Goal: Task Accomplishment & Management: Manage account settings

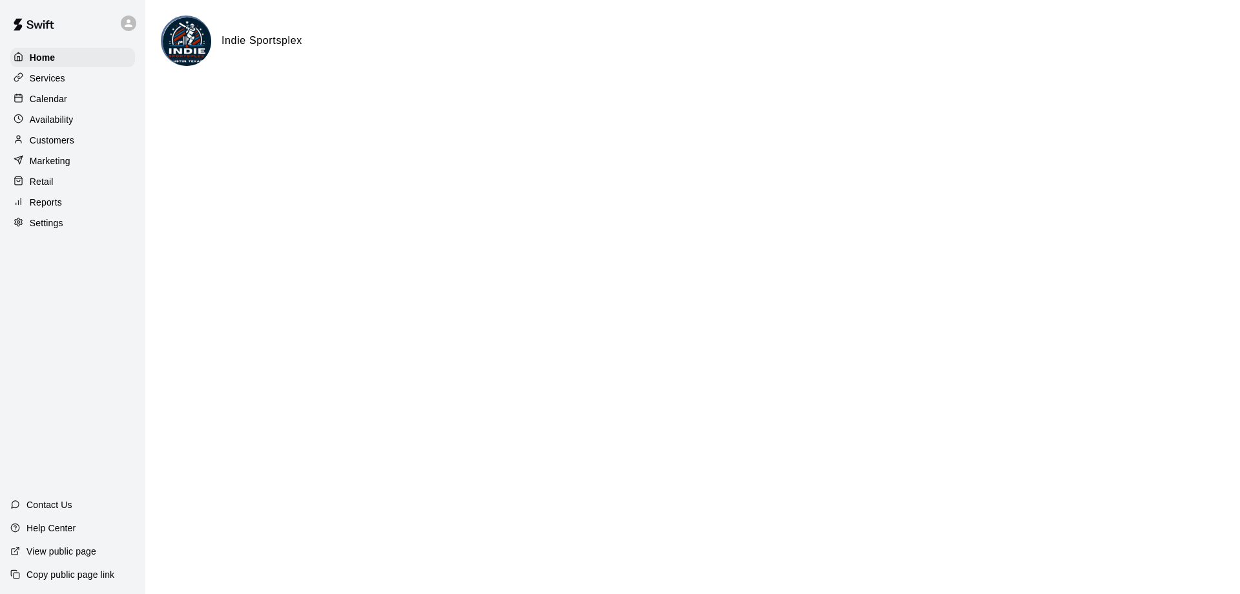
click at [56, 146] on p "Customers" at bounding box center [52, 140] width 45 height 13
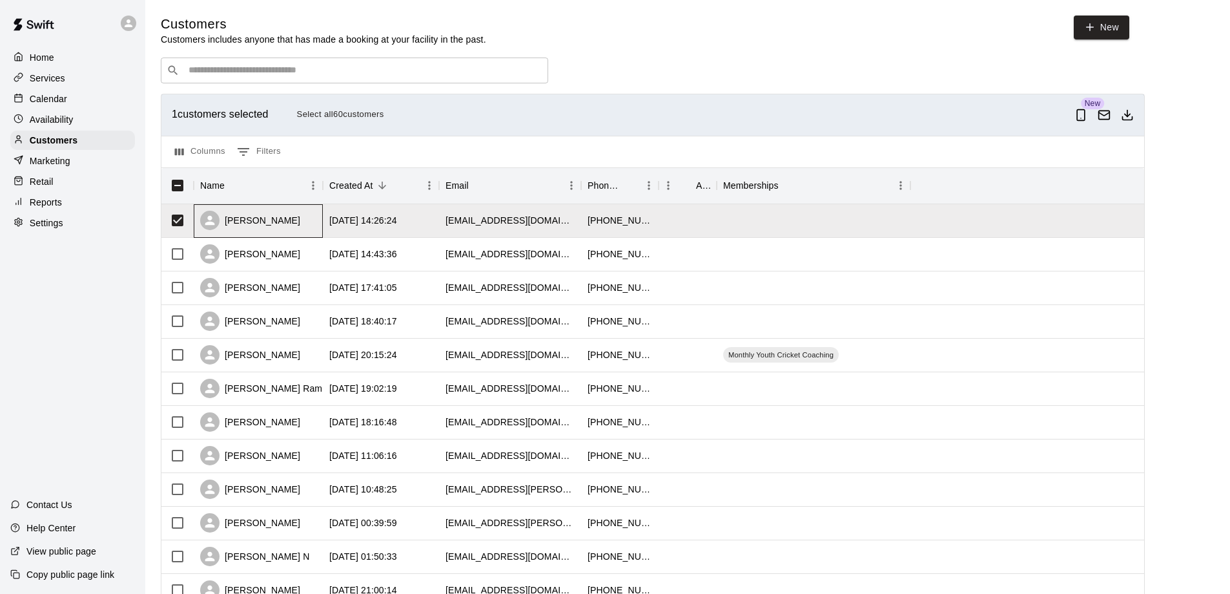
click at [261, 220] on div "[PERSON_NAME]" at bounding box center [250, 220] width 100 height 19
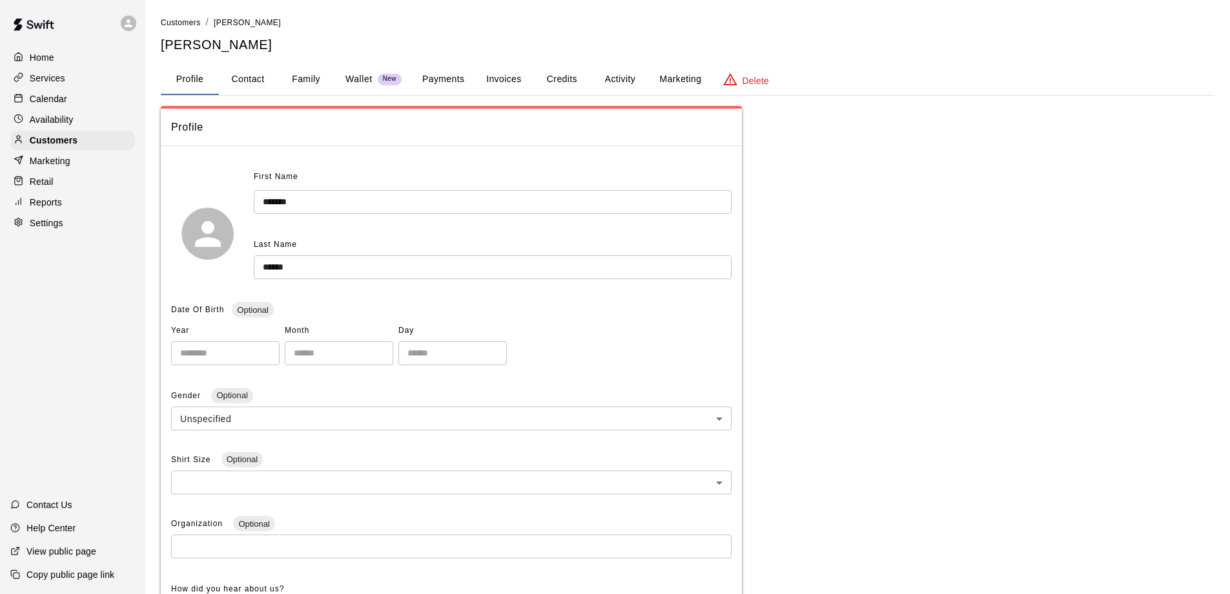
click at [624, 81] on button "Activity" at bounding box center [620, 79] width 58 height 31
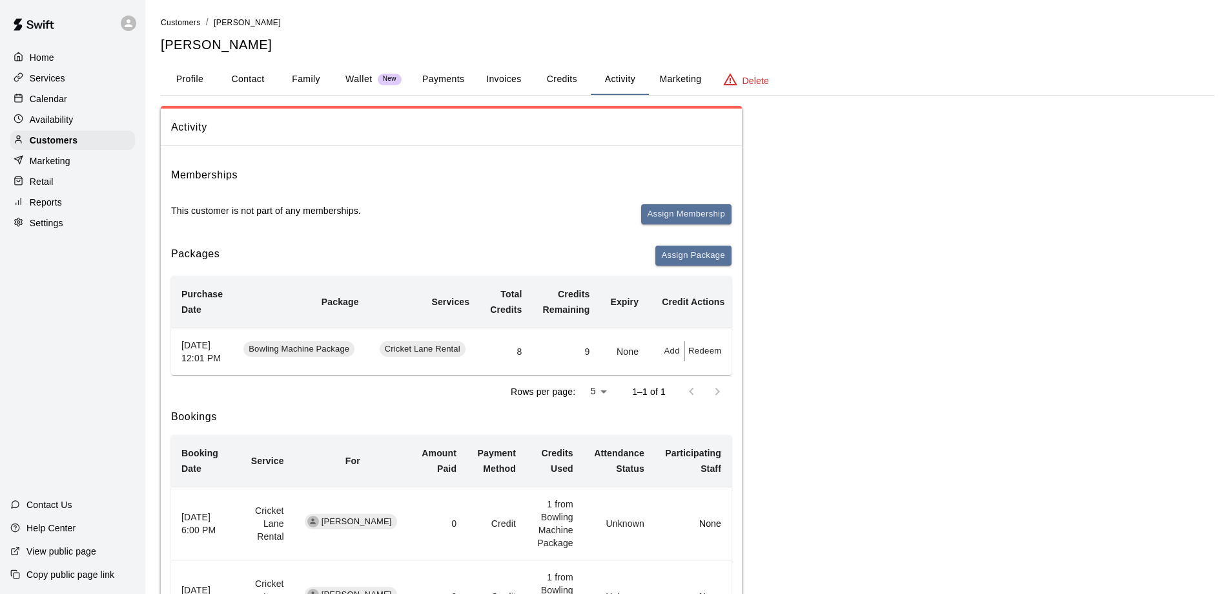
scroll to position [65, 0]
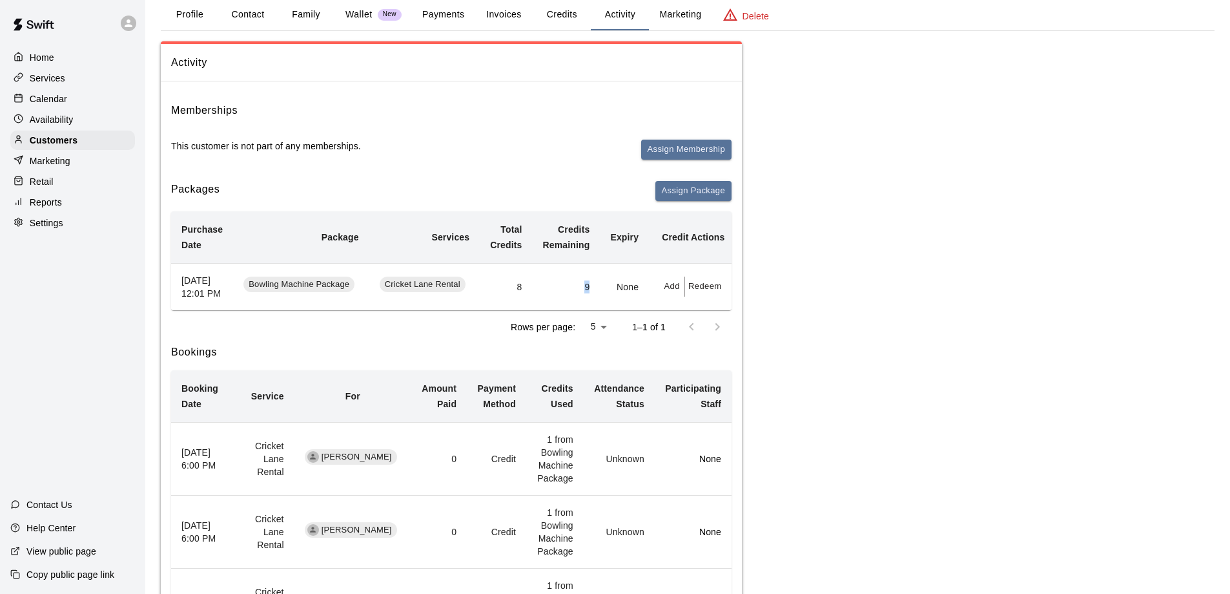
drag, startPoint x: 590, startPoint y: 293, endPoint x: 573, endPoint y: 292, distance: 16.2
click at [573, 292] on td "9" at bounding box center [566, 286] width 68 height 47
click at [437, 288] on span "Cricket Lane Rental" at bounding box center [423, 284] width 86 height 12
click at [438, 289] on span "Cricket Lane Rental" at bounding box center [423, 284] width 86 height 12
click at [668, 292] on button "Add" at bounding box center [672, 286] width 26 height 20
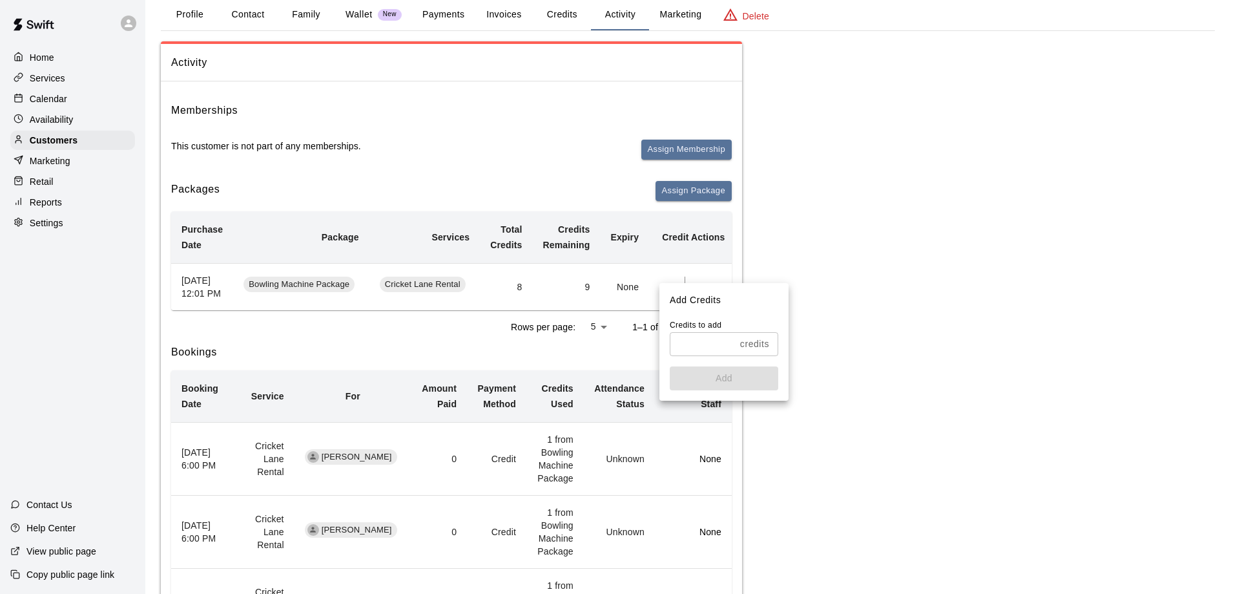
click at [696, 338] on input "text" at bounding box center [702, 344] width 65 height 24
click at [840, 273] on div at bounding box center [620, 297] width 1240 height 594
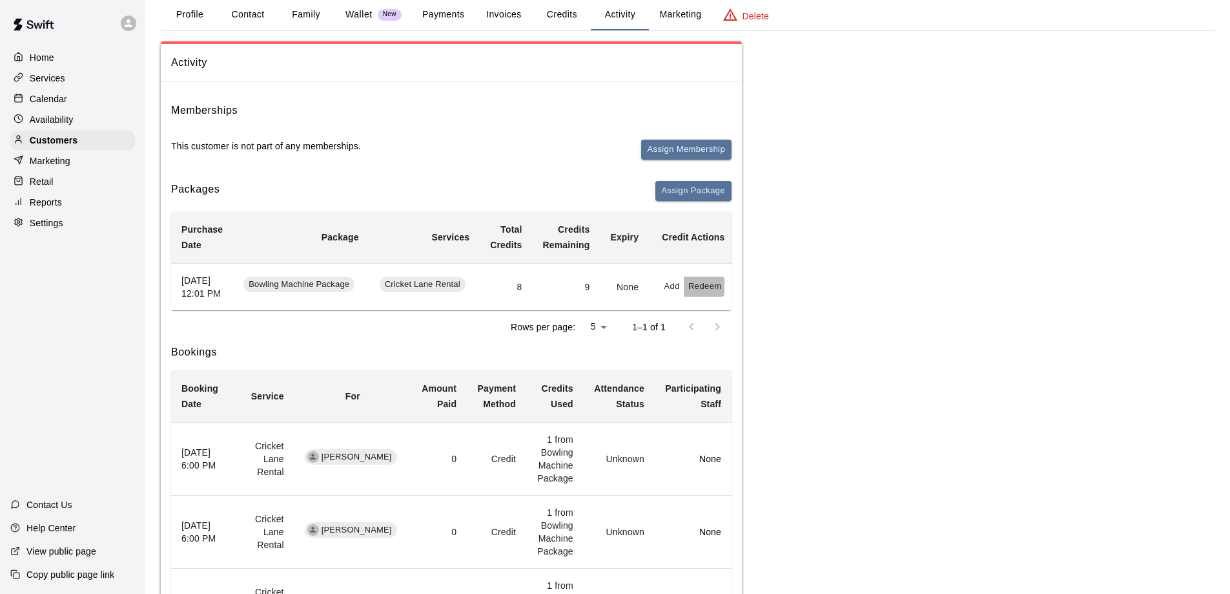
click at [701, 292] on button "Redeem" at bounding box center [704, 286] width 39 height 20
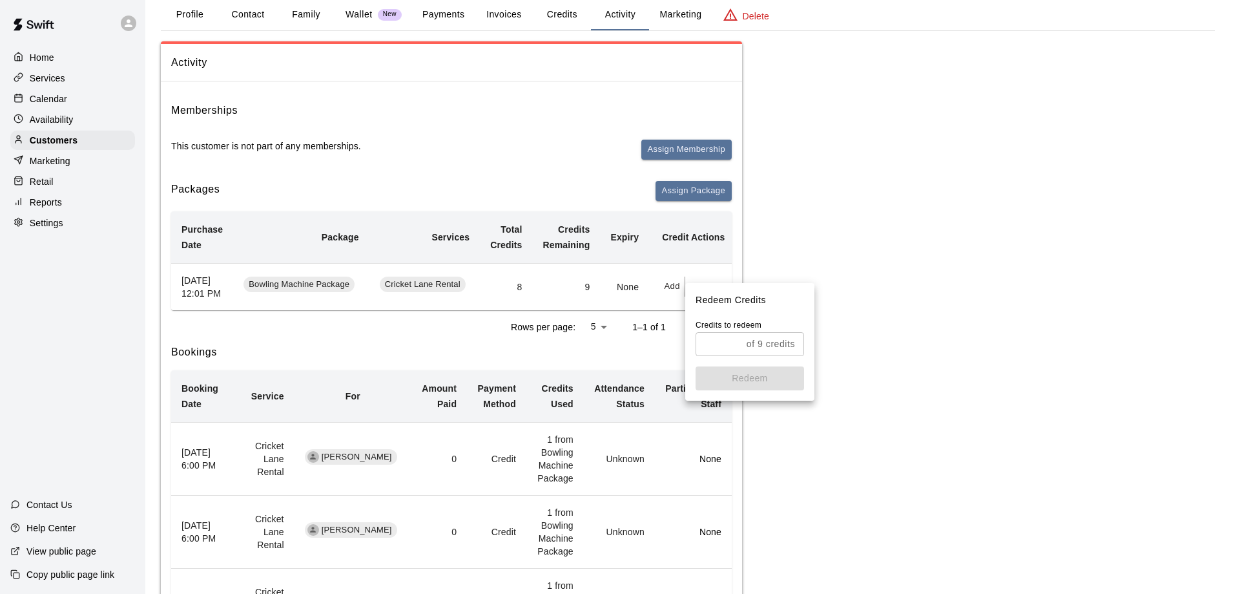
click at [854, 276] on div at bounding box center [620, 297] width 1240 height 594
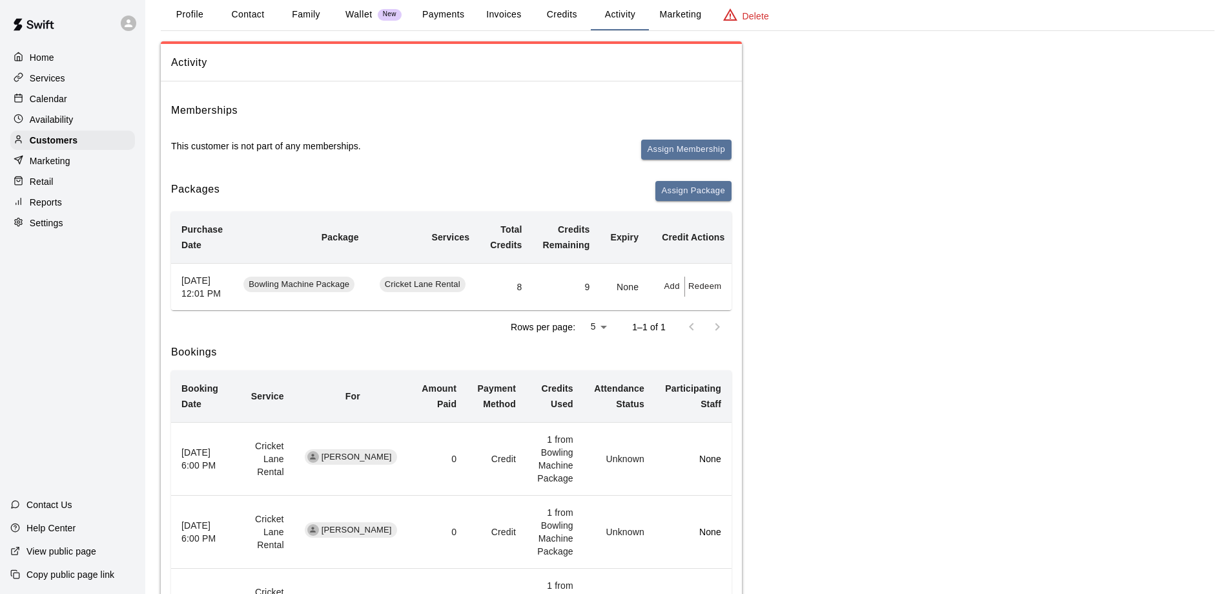
click at [511, 310] on td "8" at bounding box center [506, 286] width 52 height 47
click at [317, 289] on span "Bowling Machine Package" at bounding box center [298, 284] width 111 height 12
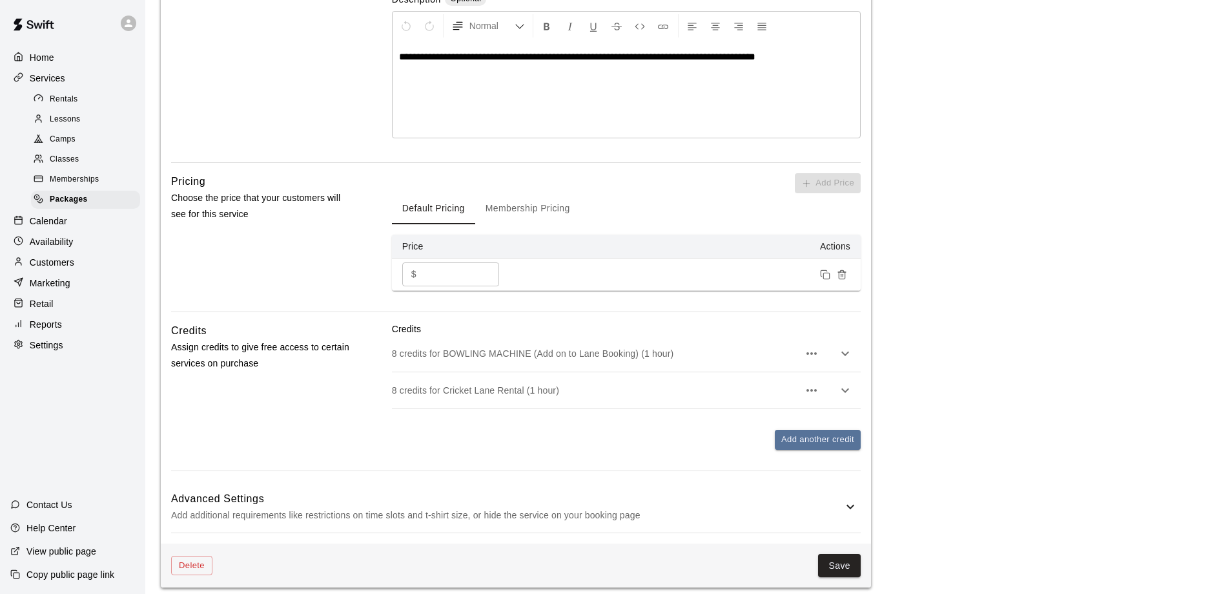
scroll to position [317, 0]
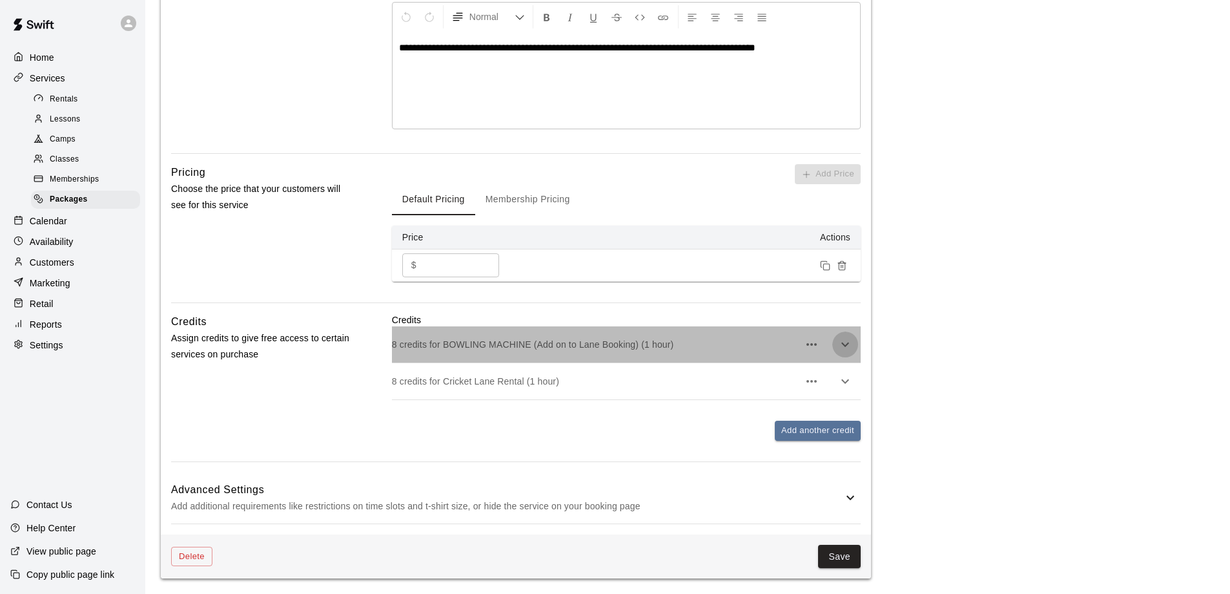
click at [839, 340] on icon "button" at bounding box center [845, 343] width 15 height 15
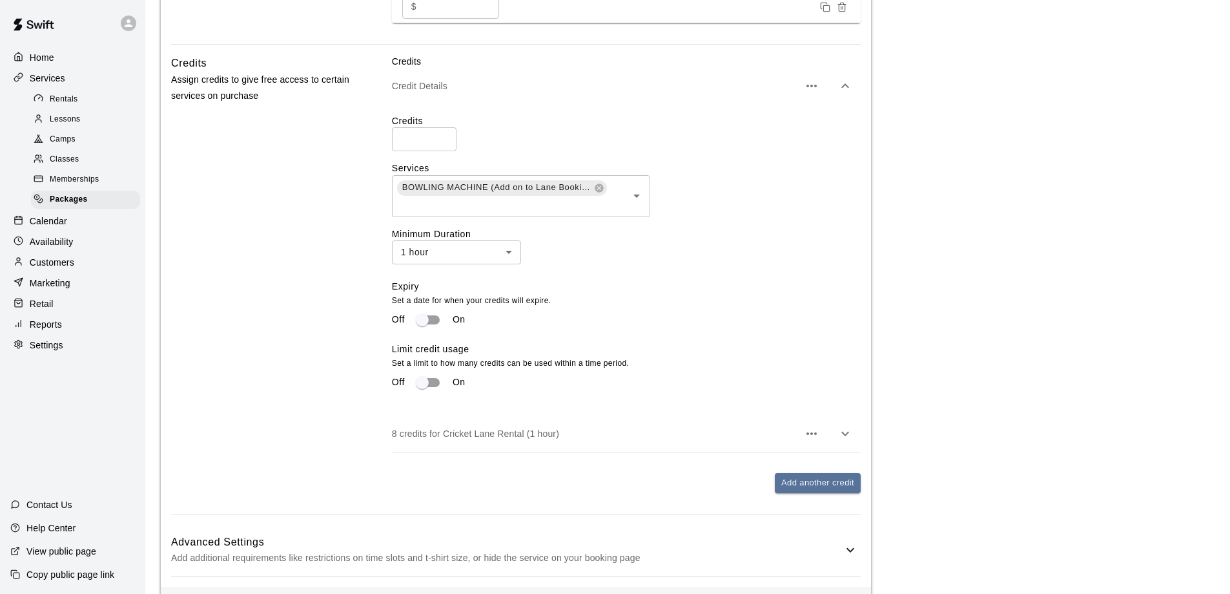
scroll to position [630, 0]
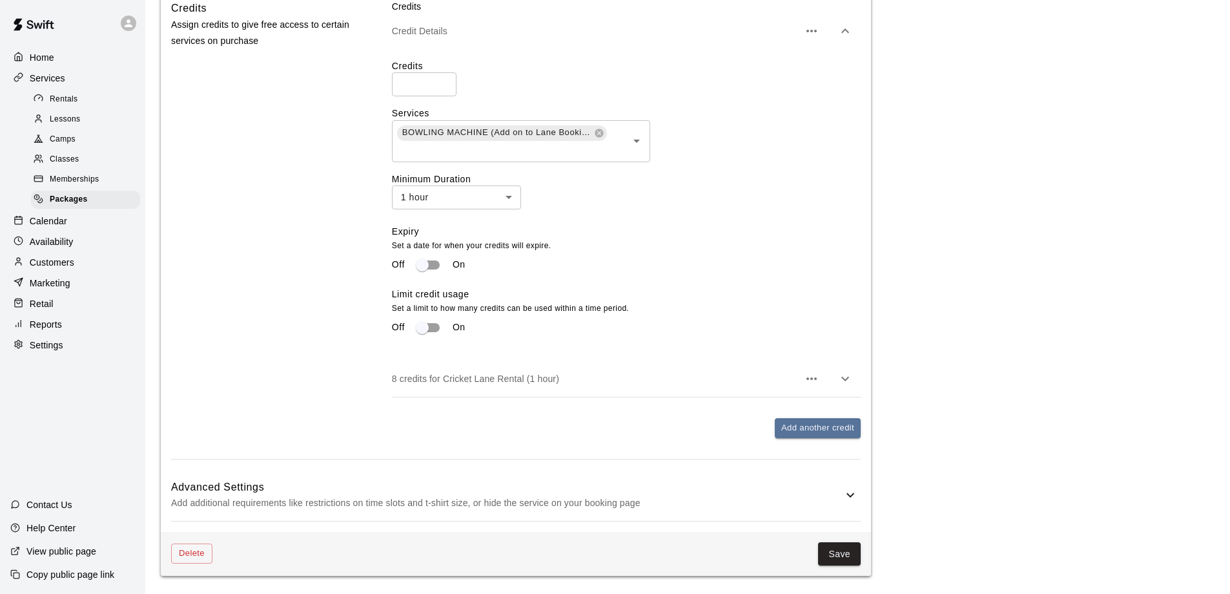
click at [848, 380] on icon "button" at bounding box center [845, 379] width 8 height 5
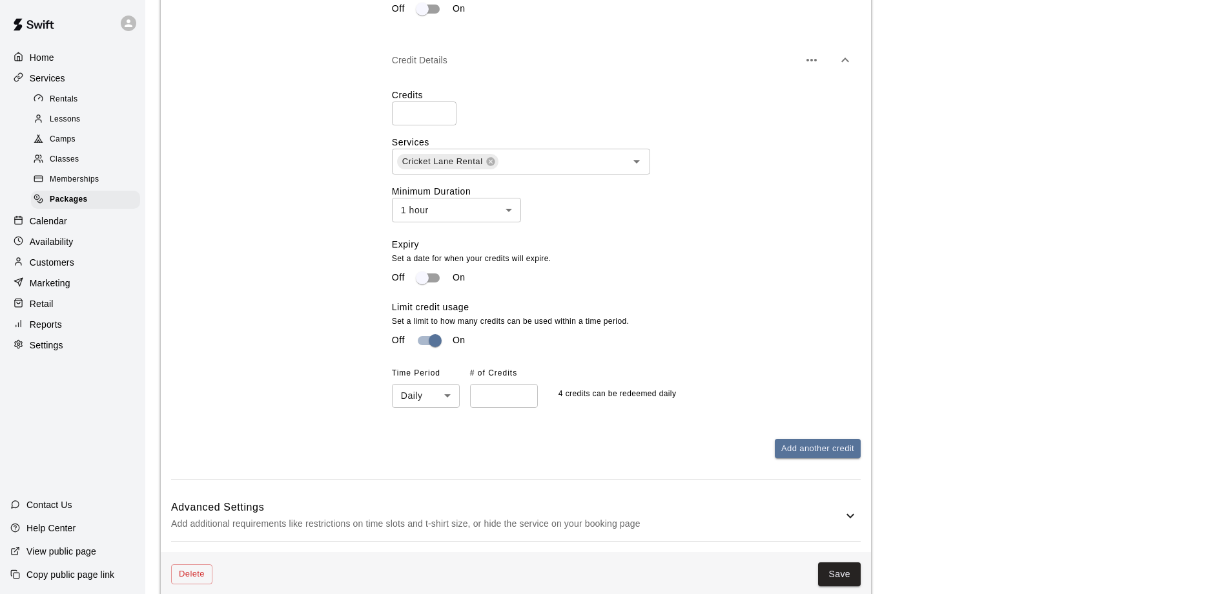
scroll to position [972, 0]
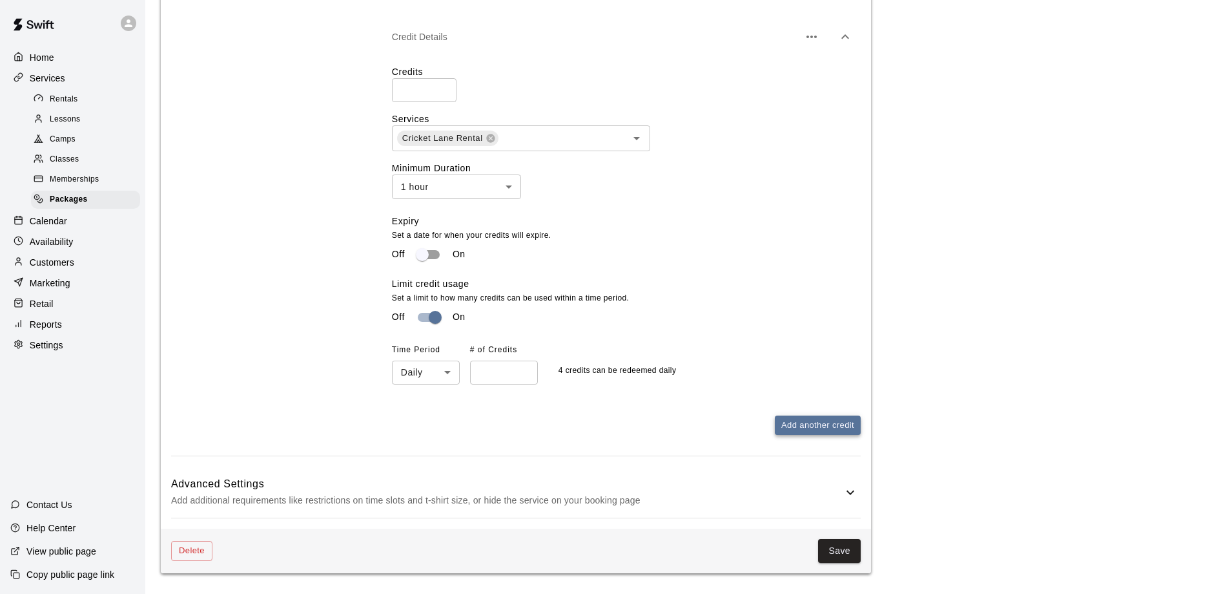
click at [817, 433] on button "Add another credit" at bounding box center [818, 425] width 86 height 20
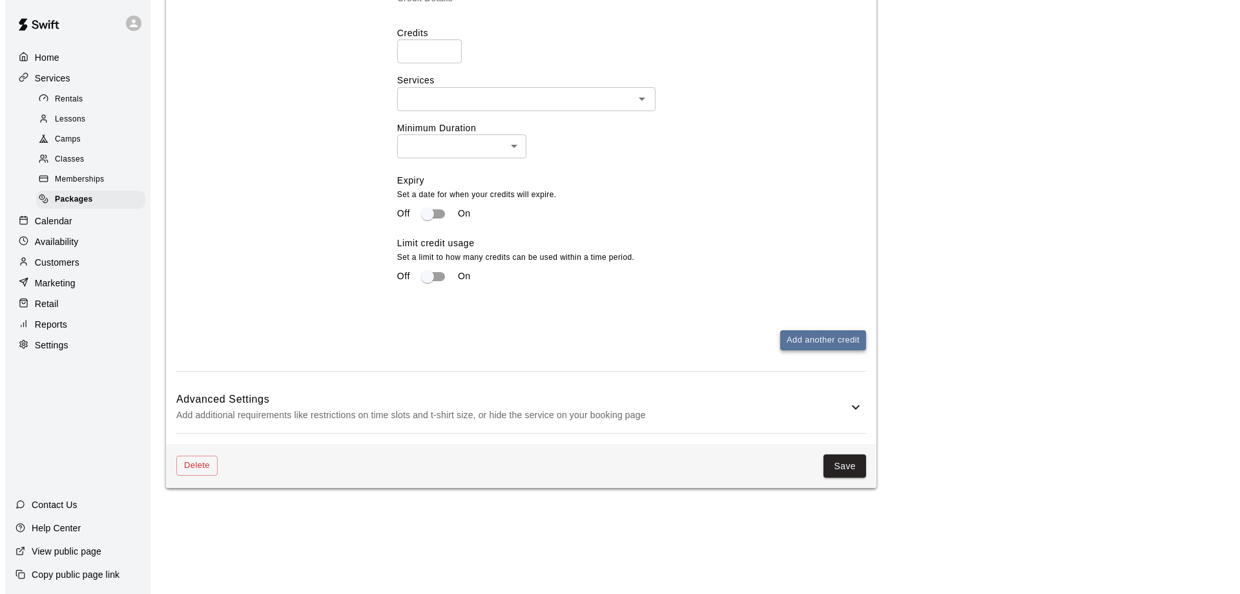
scroll to position [649, 0]
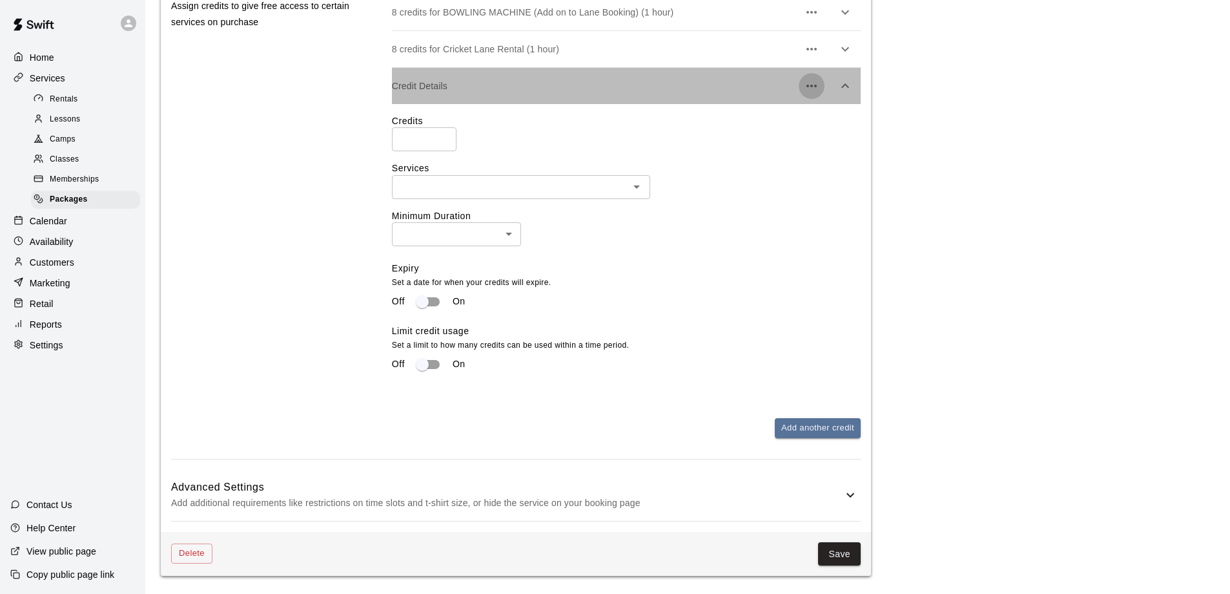
click at [805, 85] on icon "button" at bounding box center [811, 85] width 15 height 15
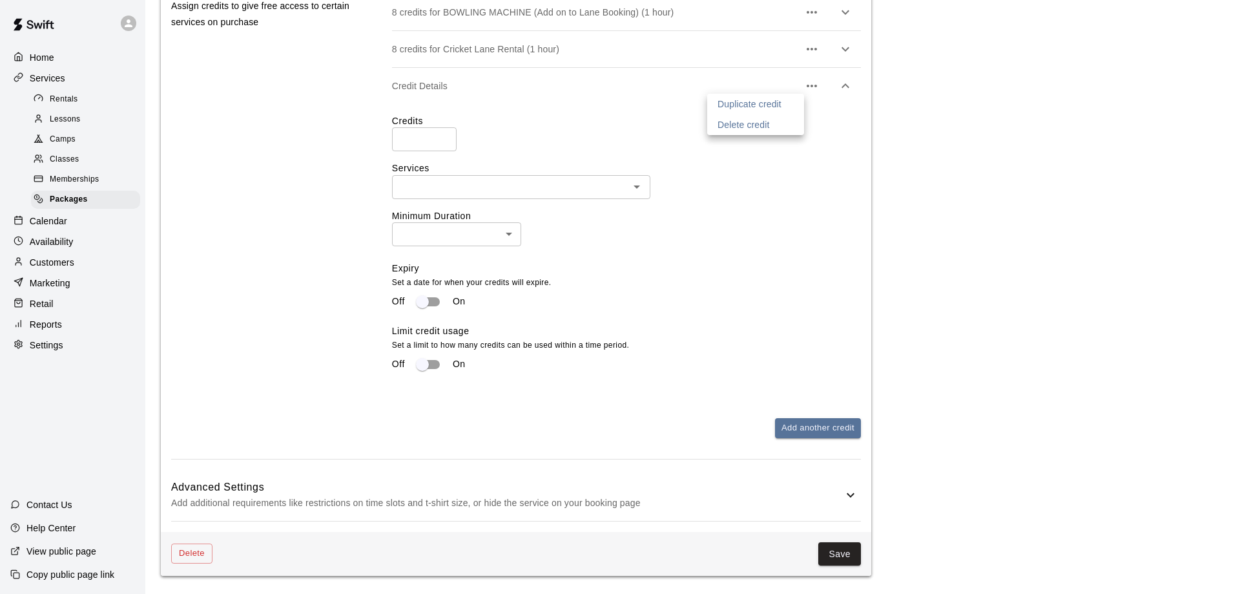
click at [762, 125] on p "Delete credit" at bounding box center [743, 124] width 52 height 13
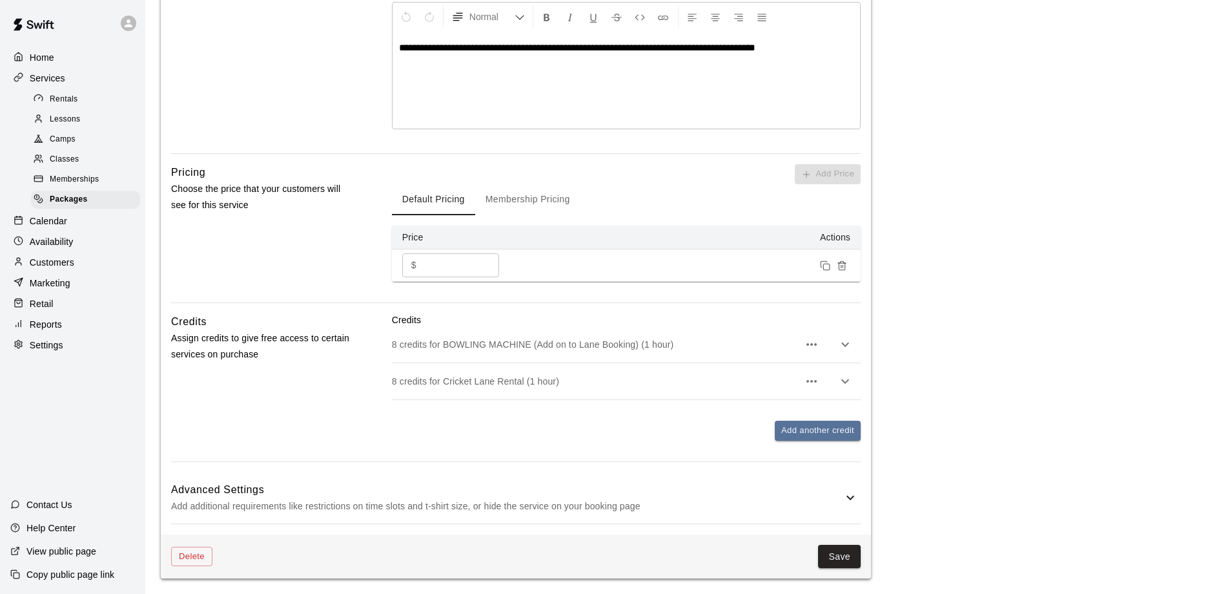
drag, startPoint x: 937, startPoint y: 179, endPoint x: 944, endPoint y: 181, distance: 7.0
click at [938, 178] on main "**********" at bounding box center [688, 138] width 1054 height 880
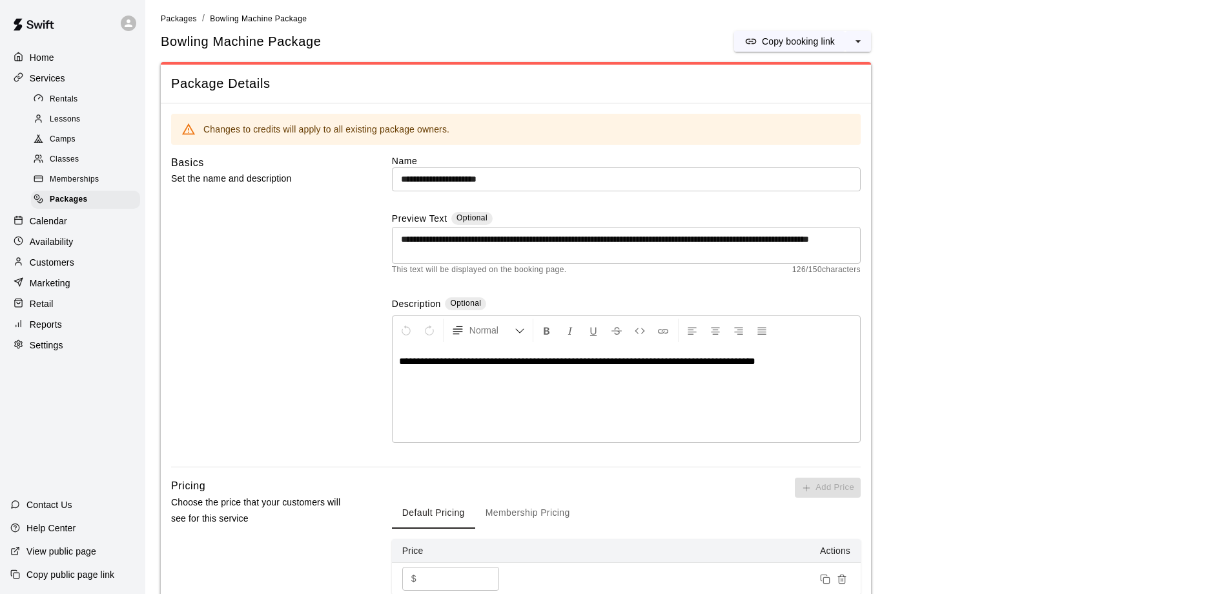
scroll to position [0, 0]
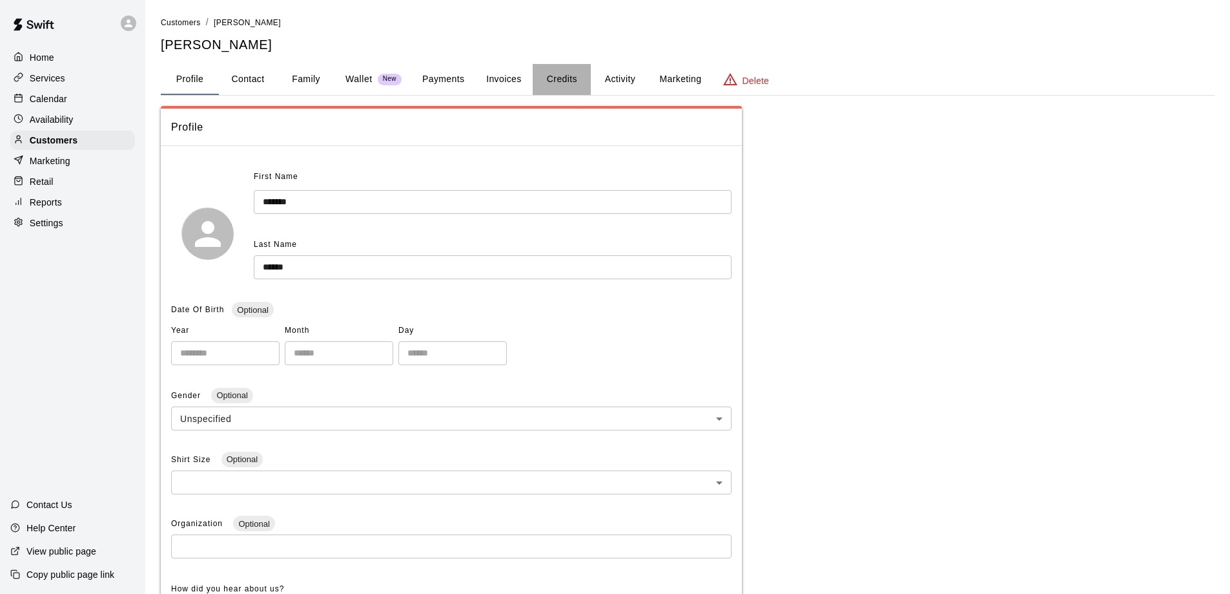
click at [568, 74] on button "Credits" at bounding box center [562, 79] width 58 height 31
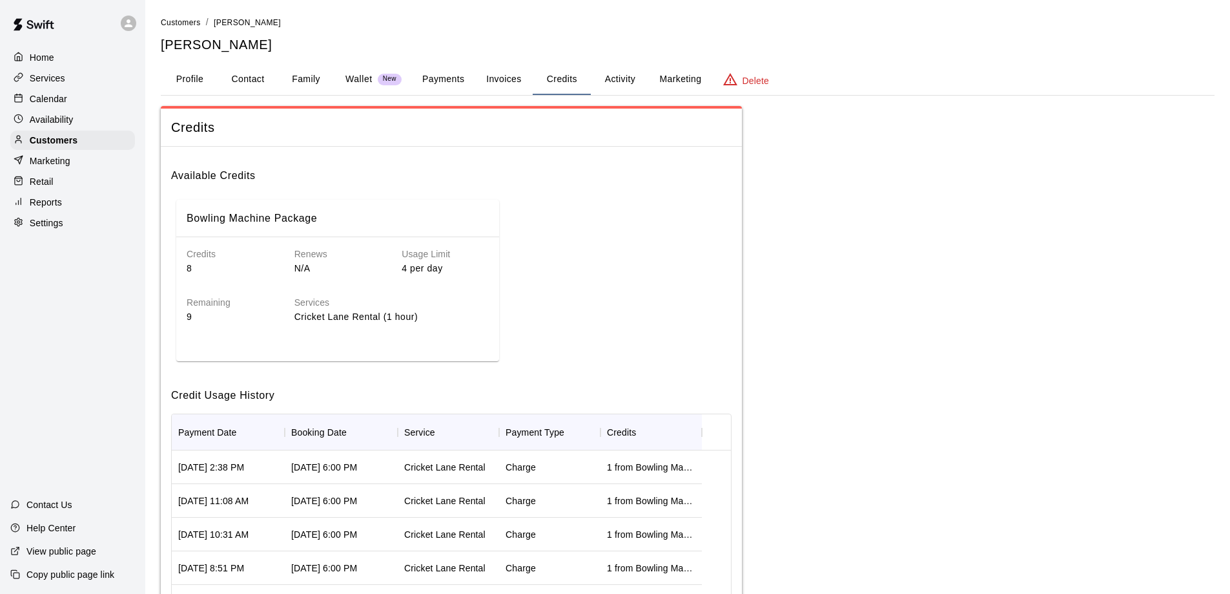
click at [400, 318] on p "Cricket Lane Rental (1 hour)" at bounding box center [391, 317] width 194 height 14
click at [631, 85] on button "Activity" at bounding box center [620, 79] width 58 height 31
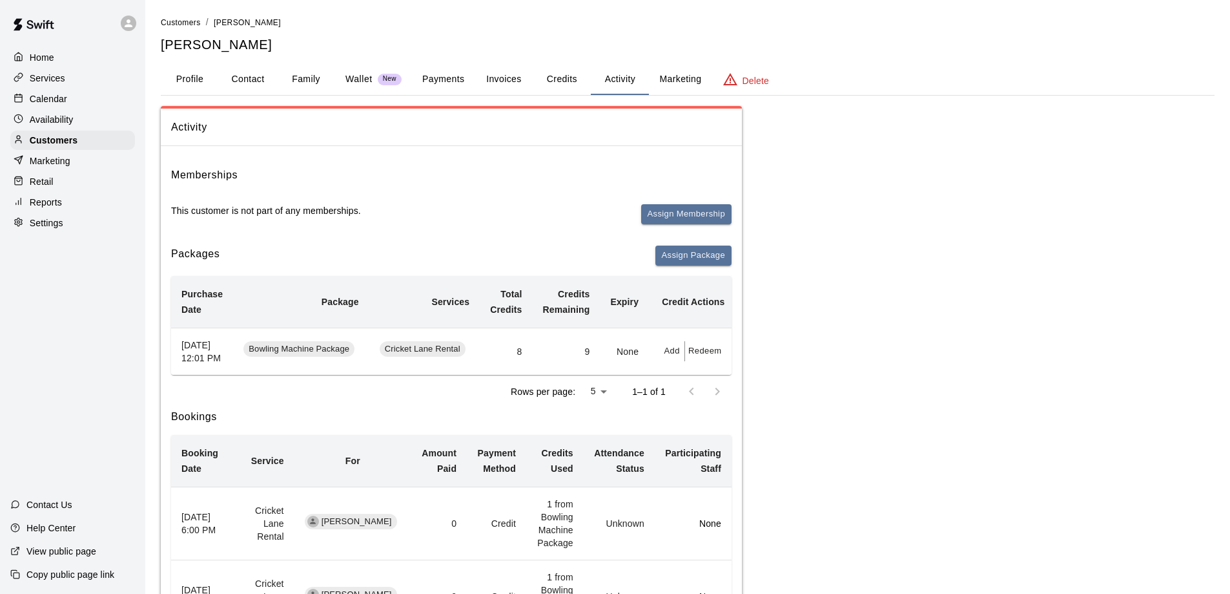
click at [448, 355] on span "Cricket Lane Rental" at bounding box center [423, 349] width 86 height 12
click at [694, 252] on button "Assign Package" at bounding box center [693, 255] width 76 height 20
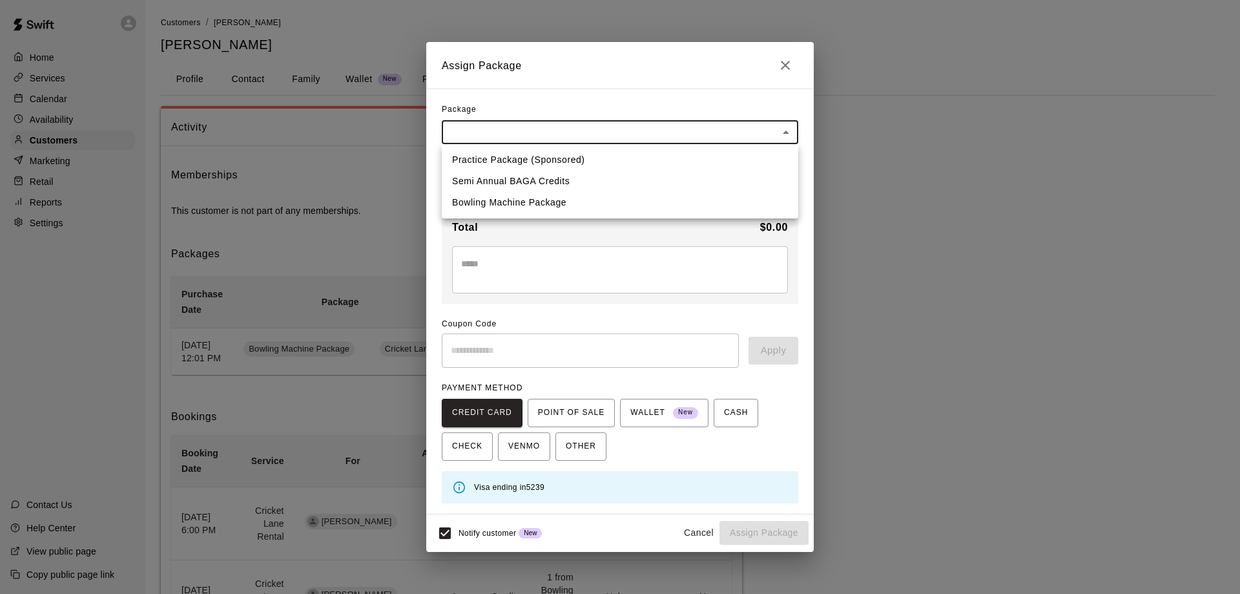
click at [783, 133] on body "Home Services Calendar Availability Customers Marketing Retail Reports Settings…" at bounding box center [620, 598] width 1240 height 1197
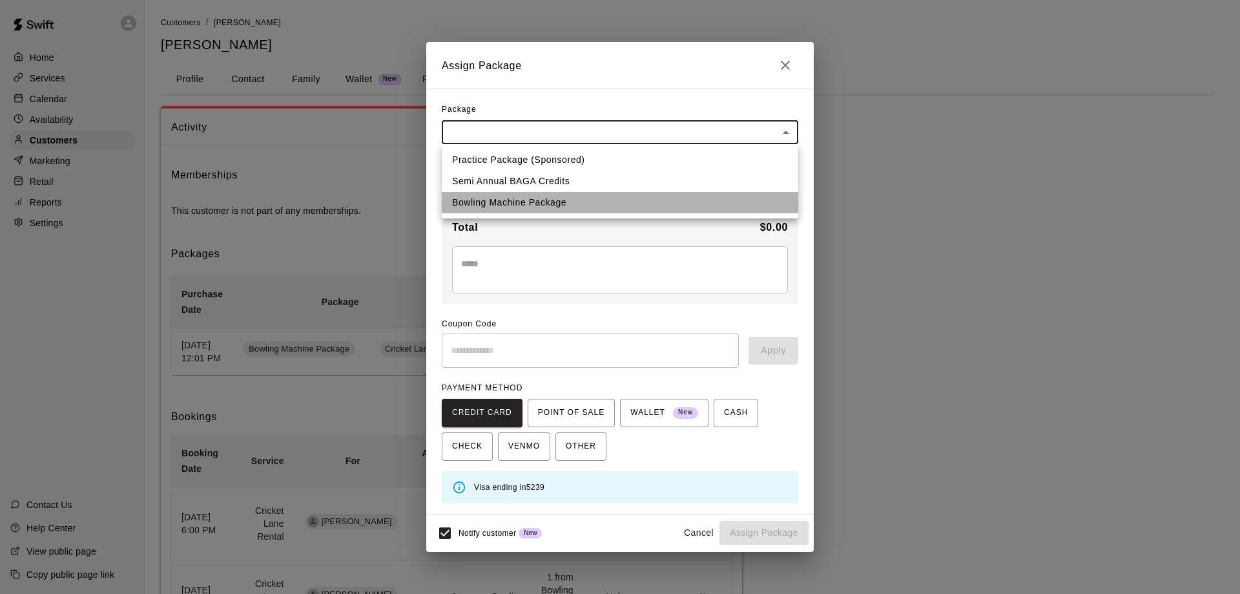
click at [555, 201] on li "Bowling Machine Package" at bounding box center [620, 202] width 356 height 21
type input "**********"
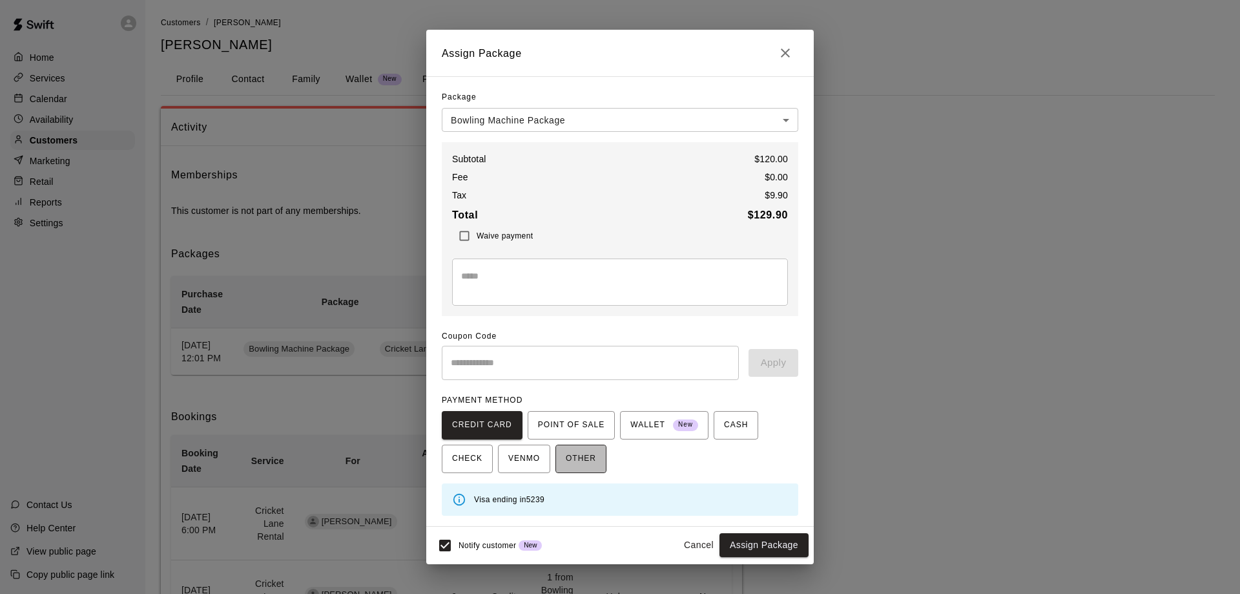
click at [583, 460] on span "OTHER" at bounding box center [581, 458] width 30 height 21
click at [882, 339] on div "**********" at bounding box center [620, 297] width 1240 height 594
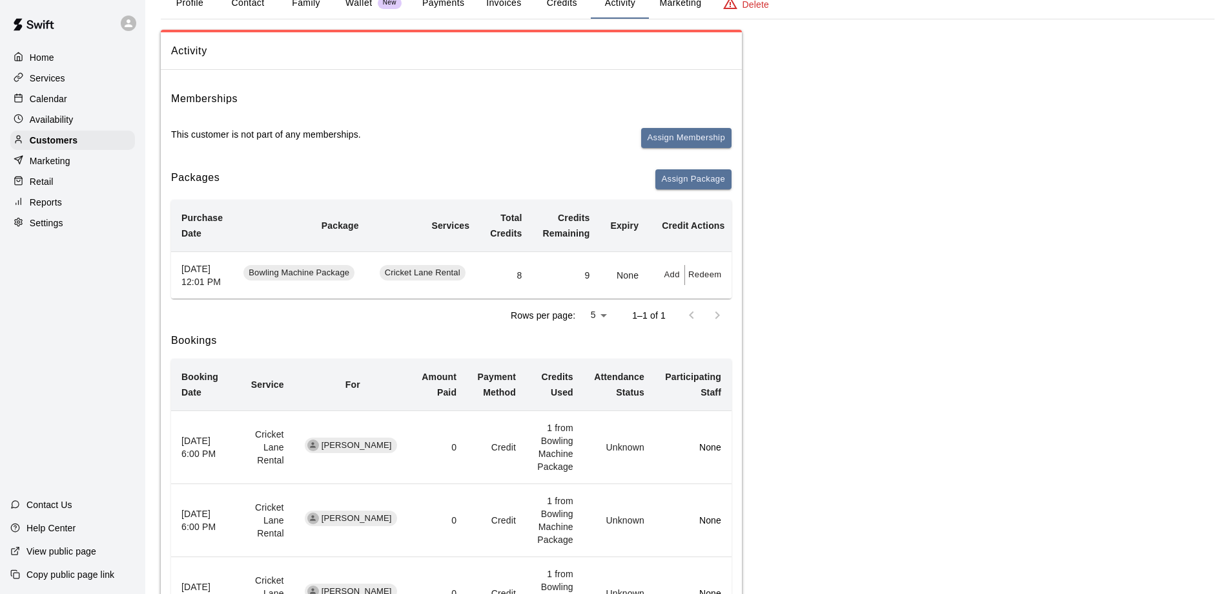
scroll to position [65, 0]
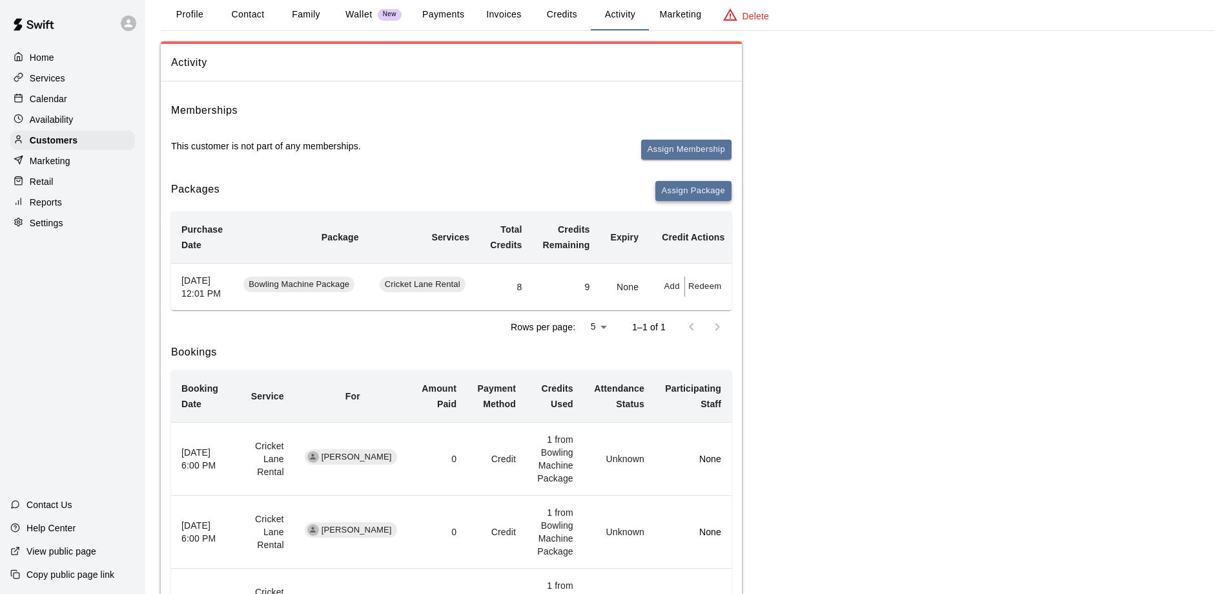
click at [693, 195] on button "Assign Package" at bounding box center [693, 191] width 76 height 20
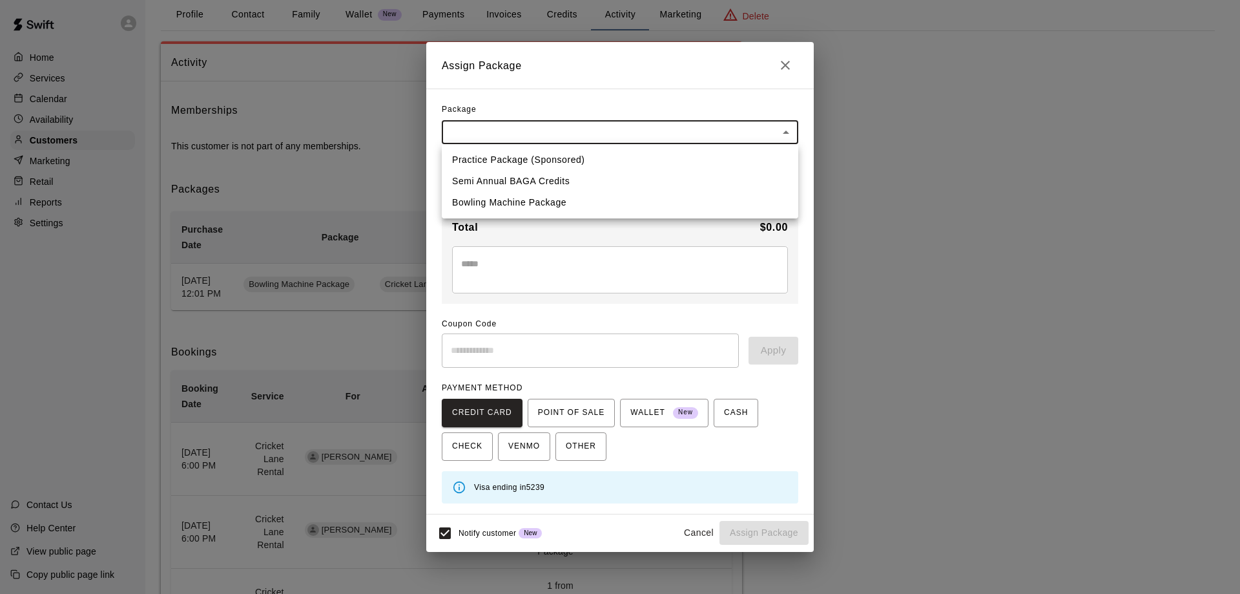
click at [770, 132] on body "Home Services Calendar Availability Customers Marketing Retail Reports Settings…" at bounding box center [620, 533] width 1240 height 1197
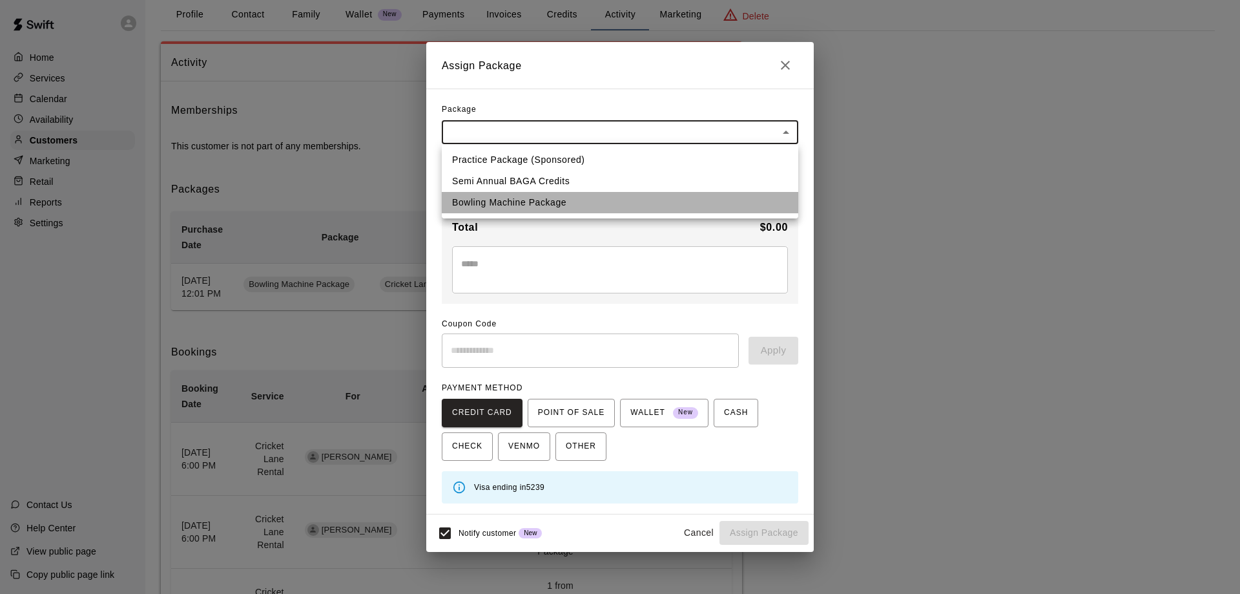
click at [566, 198] on li "Bowling Machine Package" at bounding box center [620, 202] width 356 height 21
type input "**********"
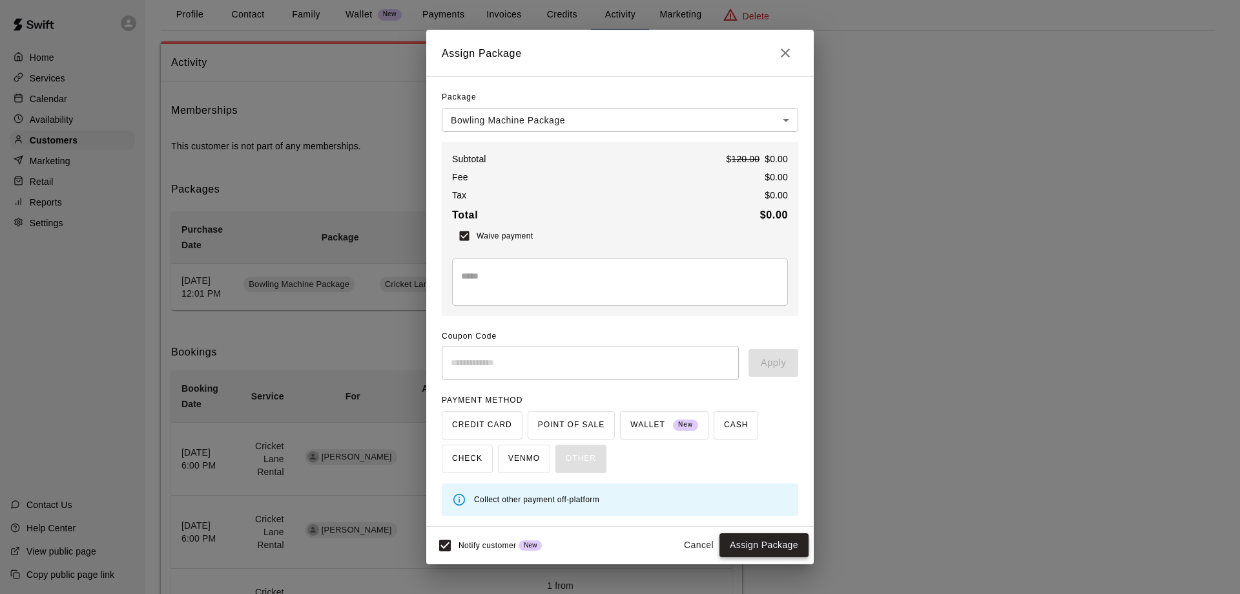
click at [765, 543] on button "Assign Package" at bounding box center [763, 545] width 89 height 24
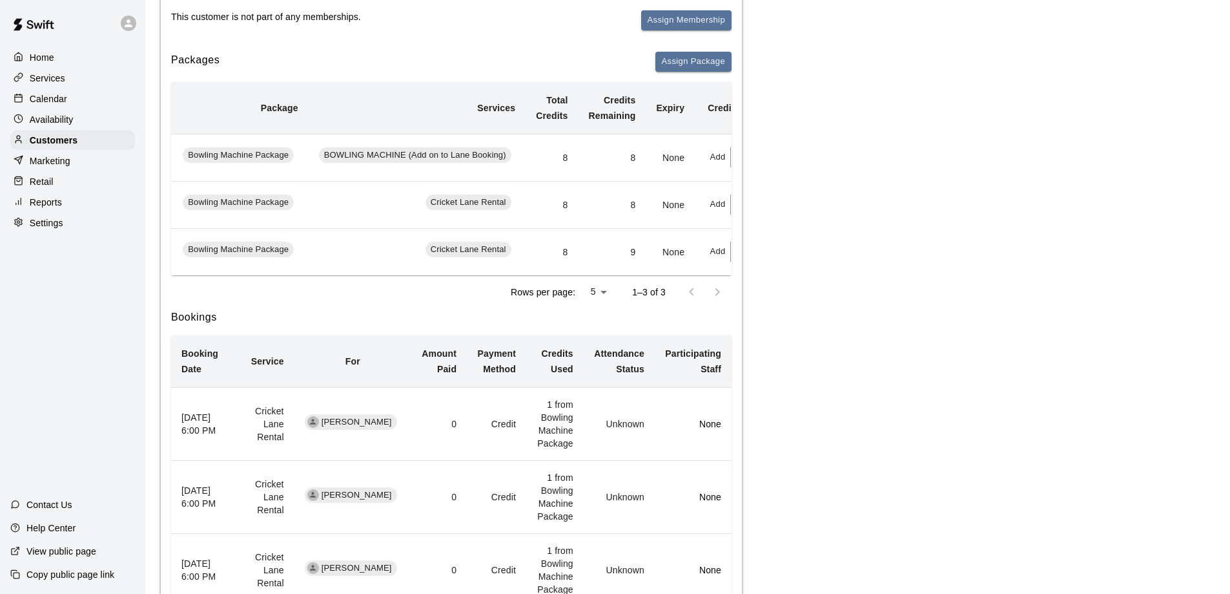
scroll to position [0, 110]
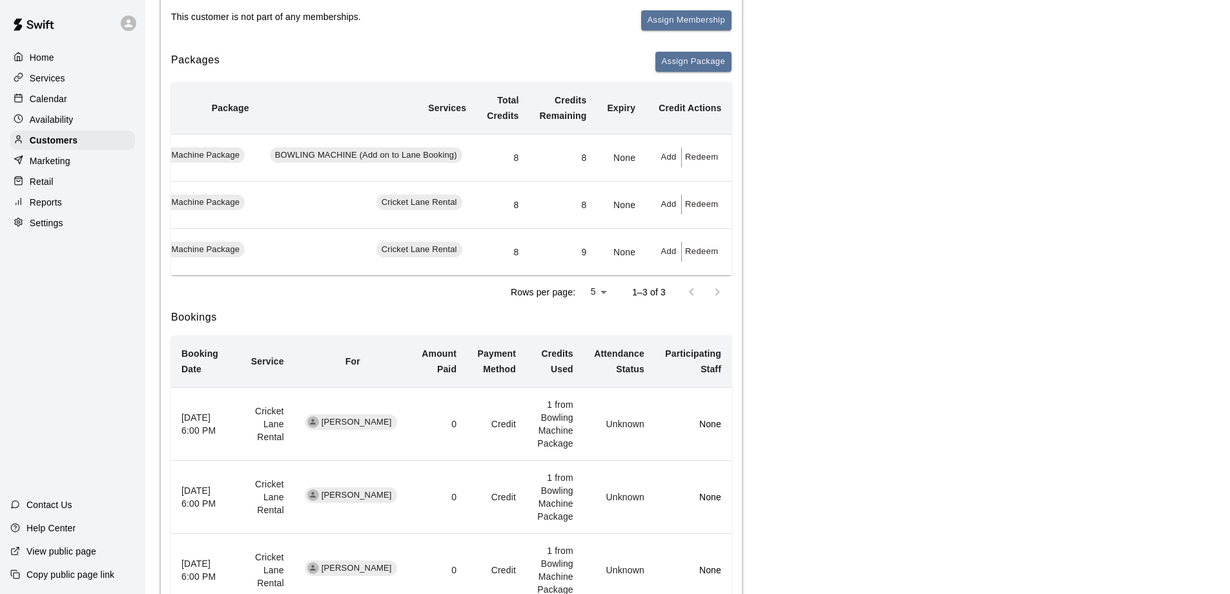
click at [702, 214] on button "Redeem" at bounding box center [701, 204] width 39 height 20
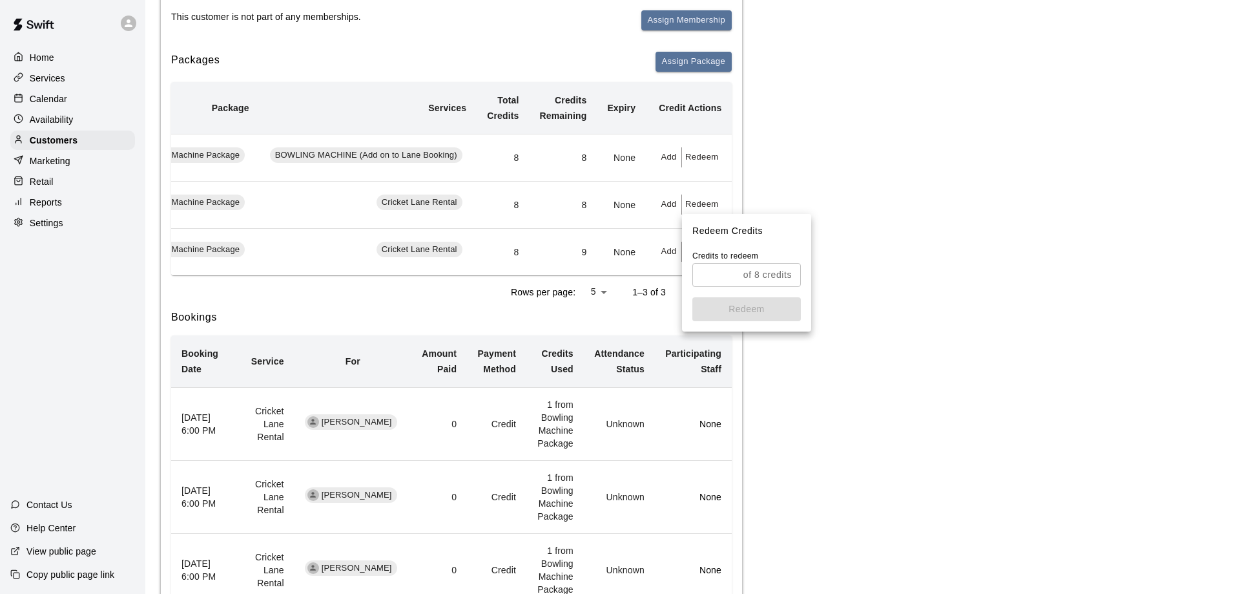
click at [731, 276] on input "text" at bounding box center [715, 275] width 46 height 24
type input "*"
click at [769, 312] on button "Redeem" at bounding box center [746, 309] width 108 height 24
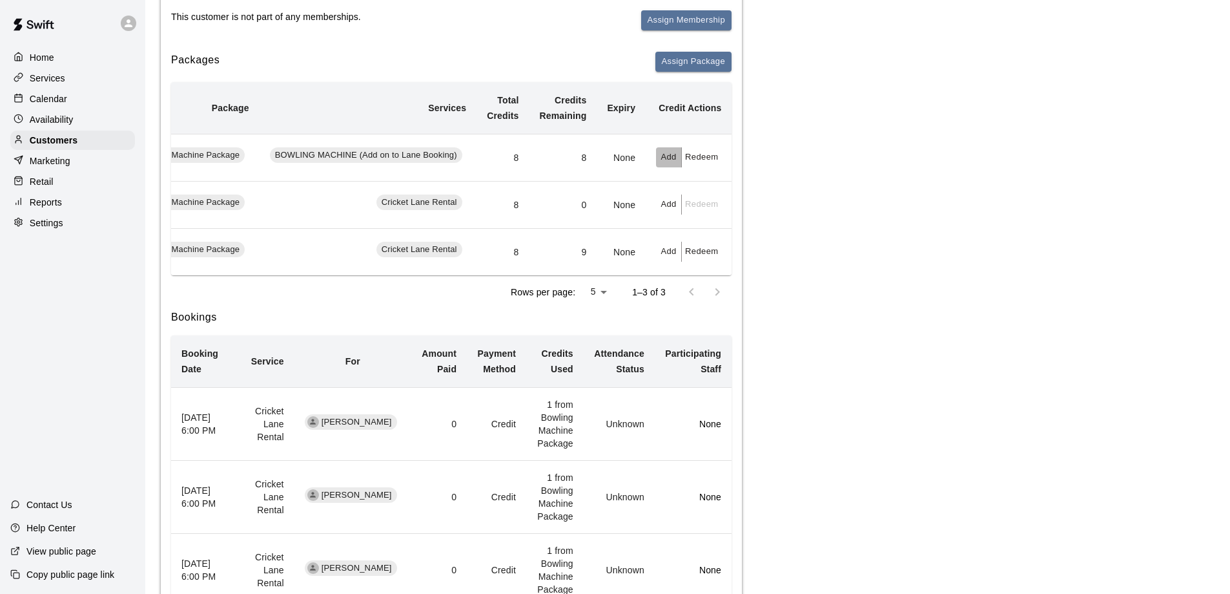
click at [670, 164] on button "Add" at bounding box center [669, 157] width 26 height 20
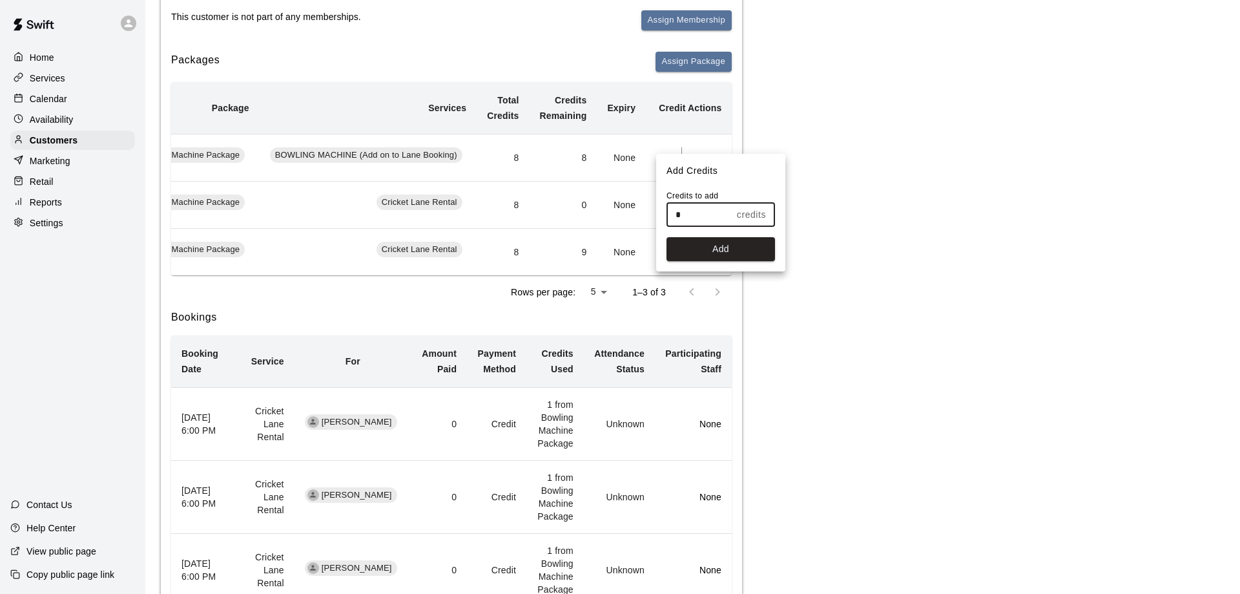
drag, startPoint x: 688, startPoint y: 212, endPoint x: 666, endPoint y: 212, distance: 22.0
click at [666, 212] on div "Credits to add * credits ​ Add" at bounding box center [720, 230] width 129 height 81
type input "*"
click at [719, 241] on button "Add" at bounding box center [720, 249] width 108 height 24
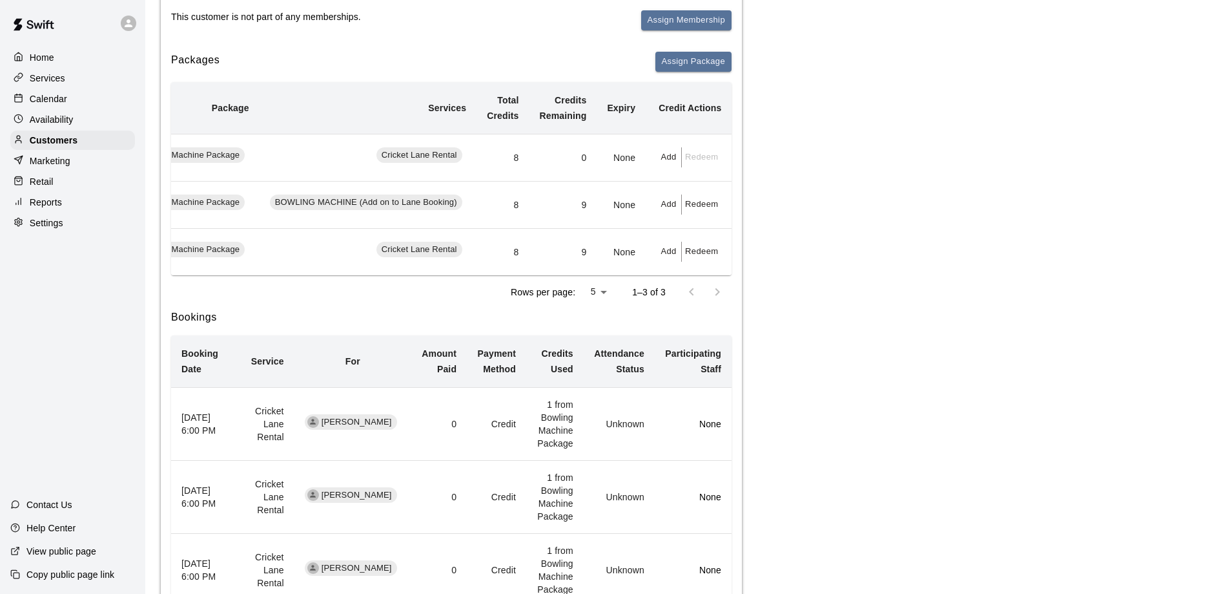
click at [789, 258] on div "Activity Memberships This customer is not part of any memberships. Assign Membe…" at bounding box center [688, 492] width 1054 height 1160
click at [847, 246] on div "Activity Memberships This customer is not part of any memberships. Assign Membe…" at bounding box center [688, 492] width 1054 height 1160
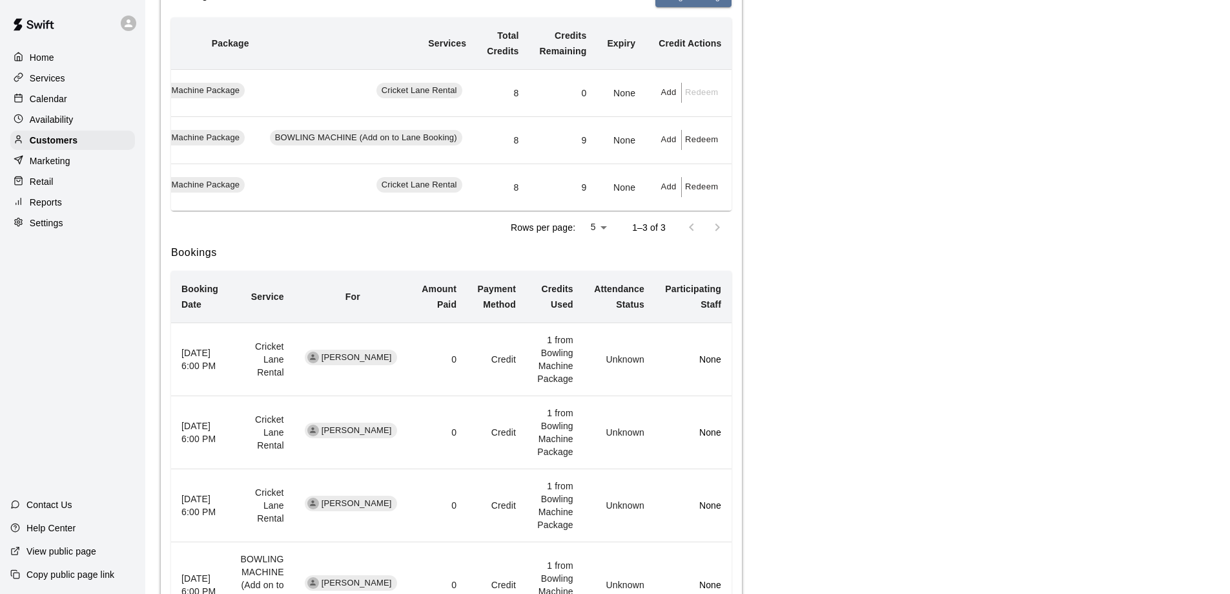
click at [835, 247] on div "Activity Memberships This customer is not part of any memberships. Assign Membe…" at bounding box center [688, 428] width 1054 height 1160
click at [60, 108] on div "Calendar" at bounding box center [72, 98] width 125 height 19
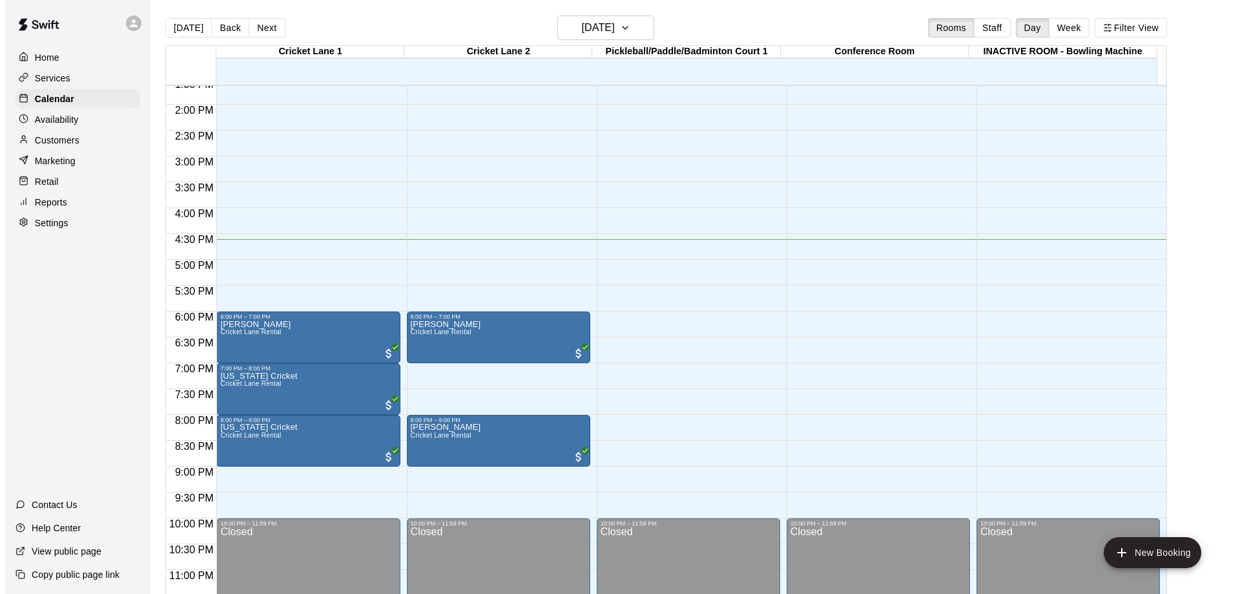
scroll to position [719, 0]
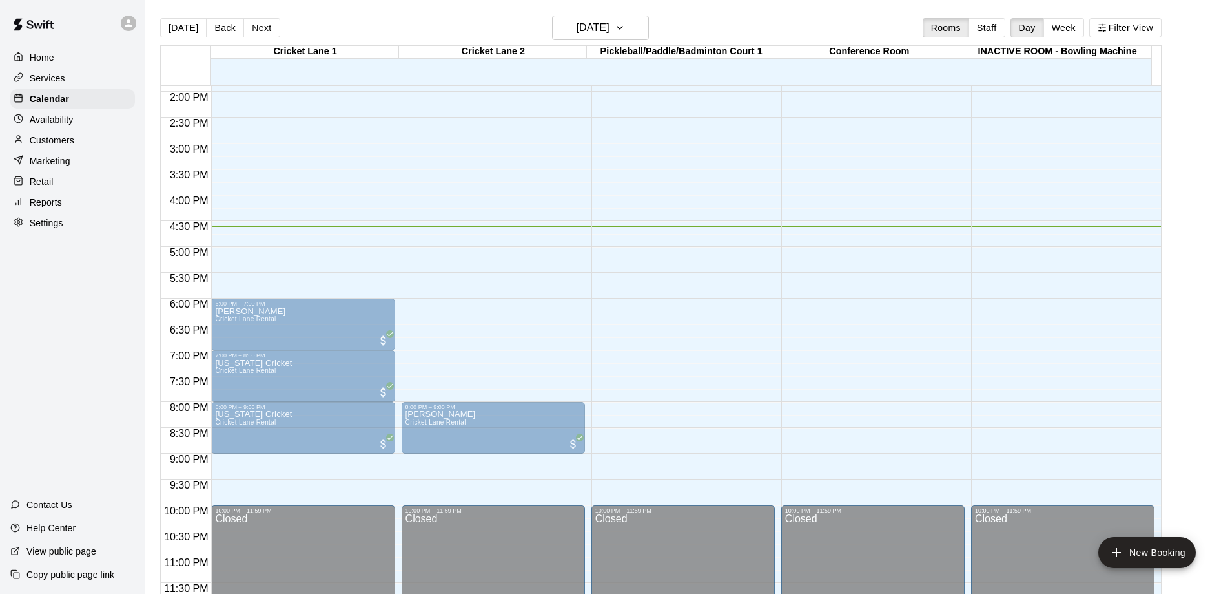
click at [481, 326] on div "[PERSON_NAME] Cricket Lane Rental" at bounding box center [494, 604] width 176 height 594
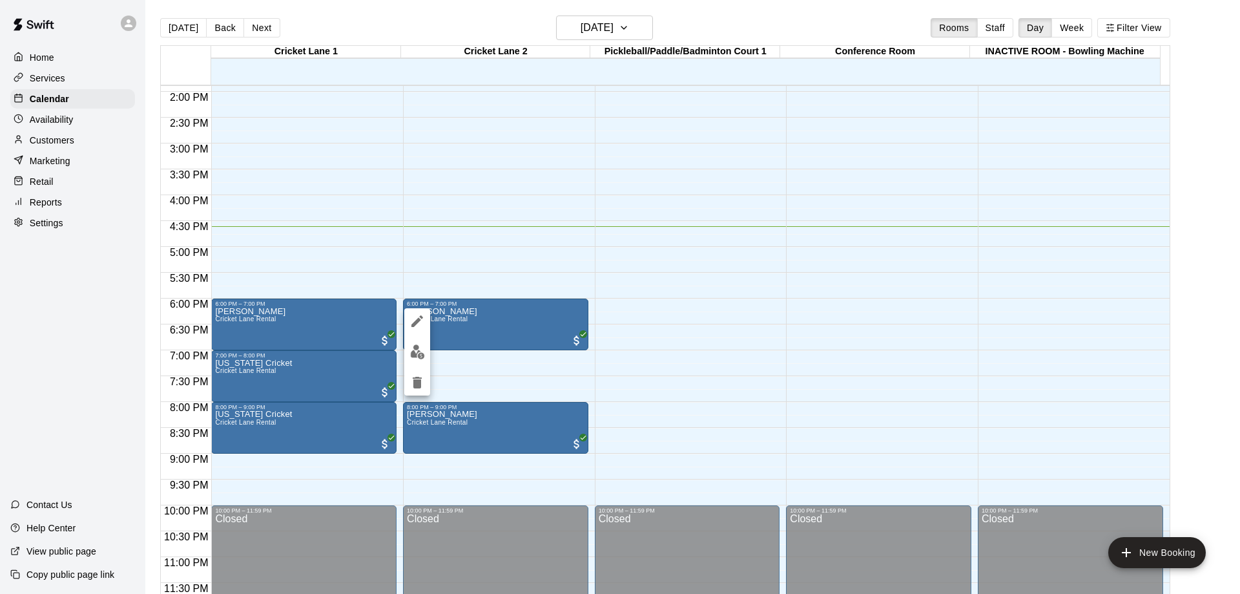
click at [459, 319] on div at bounding box center [620, 297] width 1240 height 594
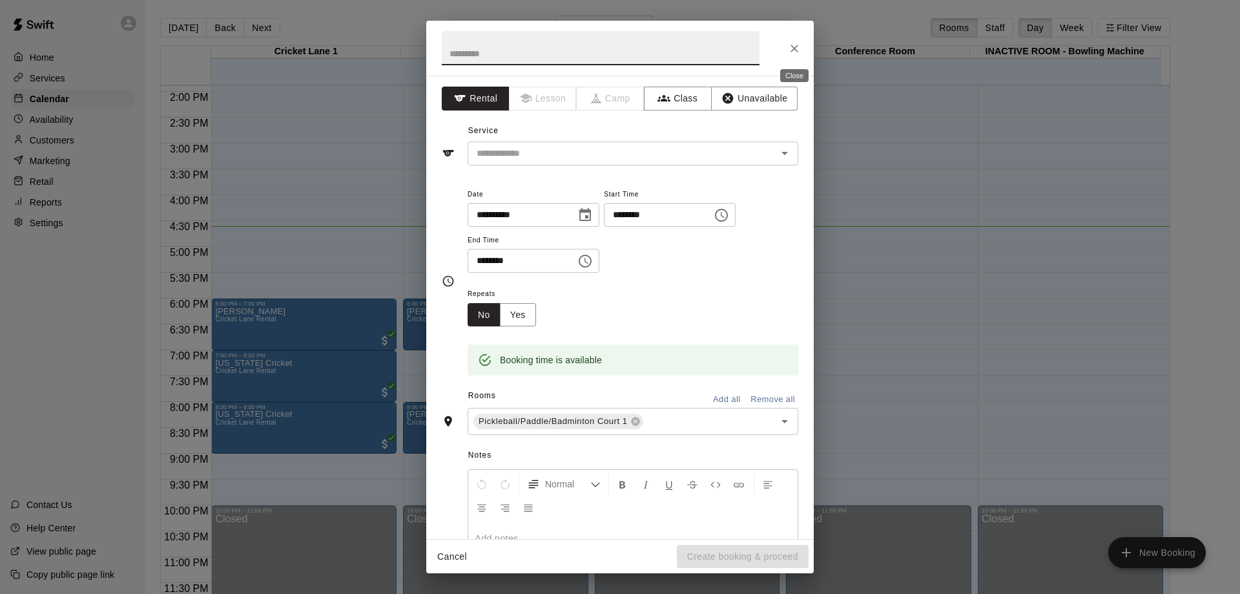
click at [794, 46] on icon "Close" at bounding box center [794, 48] width 13 height 13
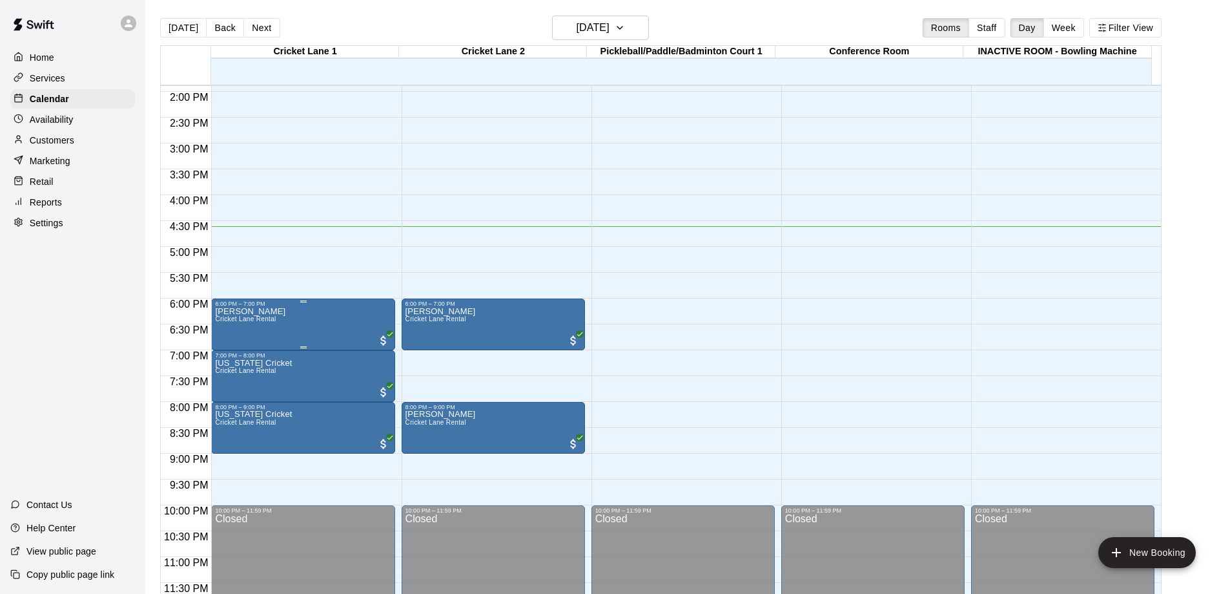
click at [267, 322] on span "Cricket Lane Rental" at bounding box center [245, 318] width 61 height 7
click at [697, 360] on div at bounding box center [620, 297] width 1240 height 594
click at [396, 307] on div at bounding box center [306, 304] width 189 height 13
click at [362, 309] on div "[PERSON_NAME] Cricket Lane Rental" at bounding box center [303, 604] width 176 height 594
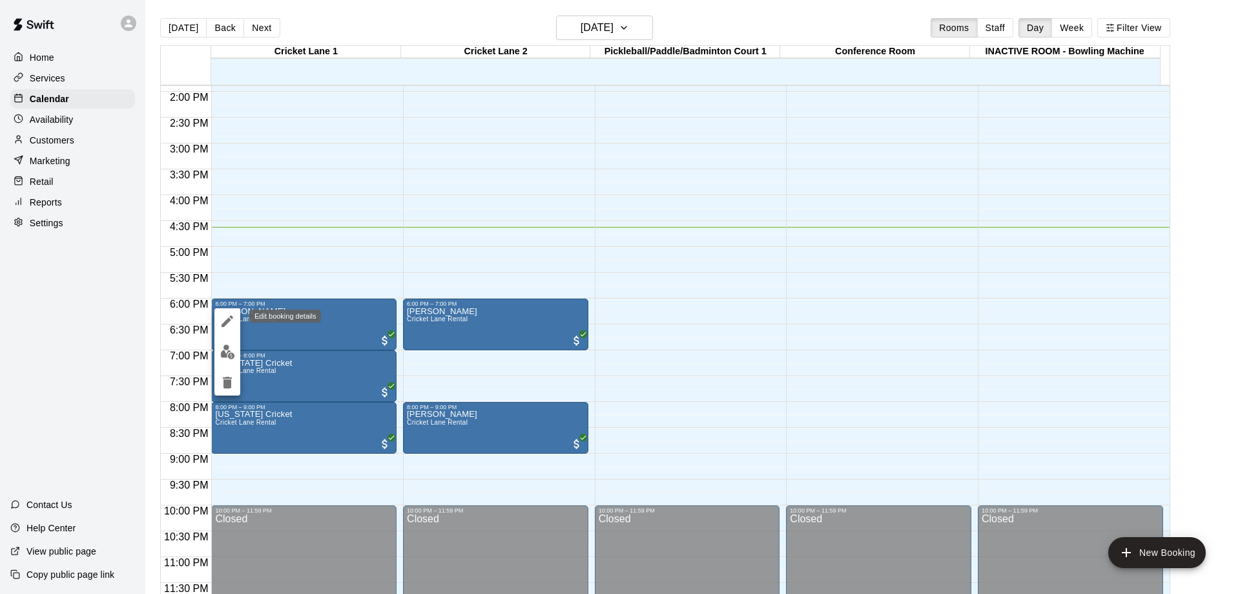
click at [227, 321] on icon "edit" at bounding box center [228, 321] width 12 height 12
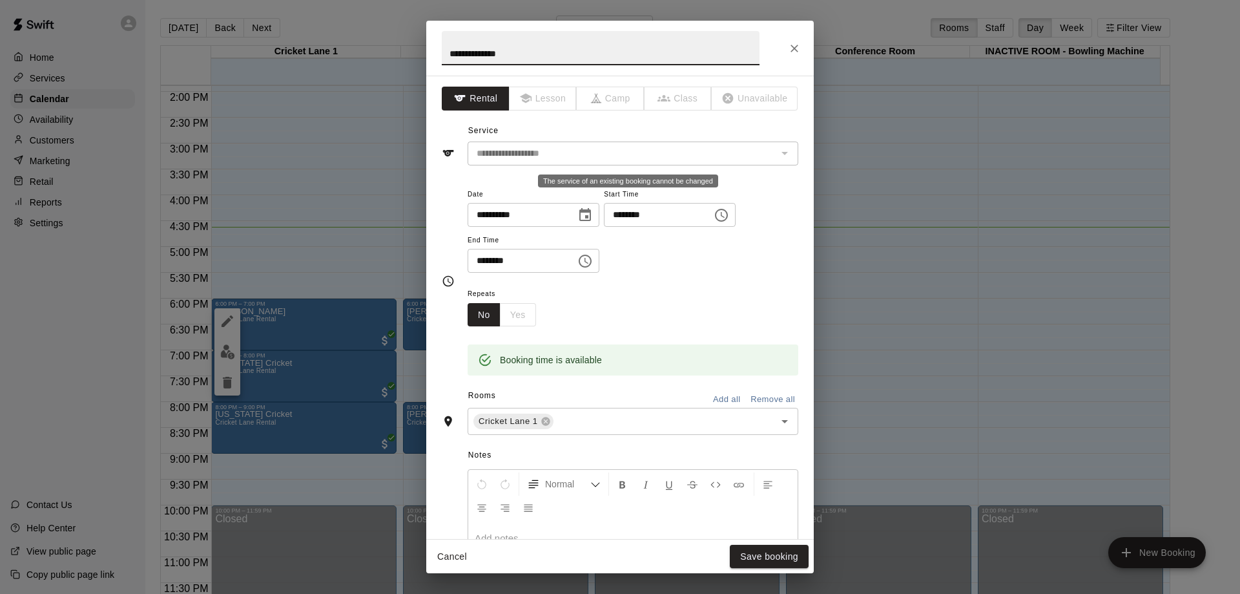
click at [776, 153] on div "The service of an existing booking cannot be changed" at bounding box center [784, 153] width 17 height 18
click at [779, 152] on div "The service of an existing booking cannot be changed" at bounding box center [784, 153] width 17 height 18
click at [688, 293] on div "Repeats No Yes" at bounding box center [633, 305] width 331 height 41
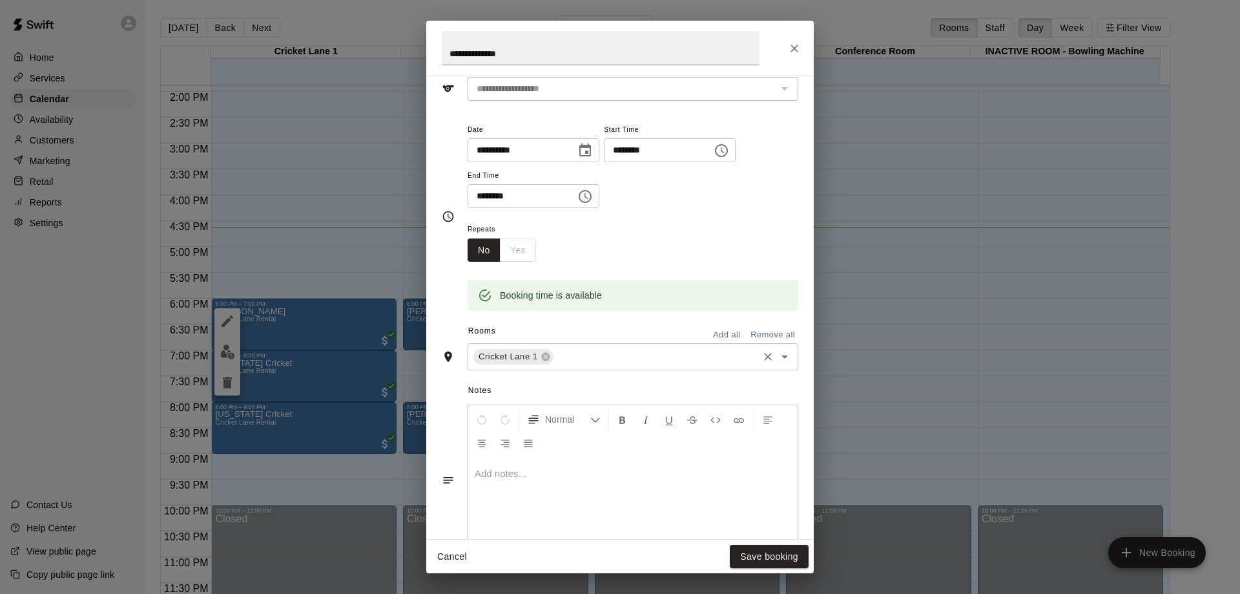
click at [778, 360] on icon "Open" at bounding box center [784, 356] width 15 height 15
click at [759, 240] on div "Repeats No Yes" at bounding box center [633, 241] width 331 height 41
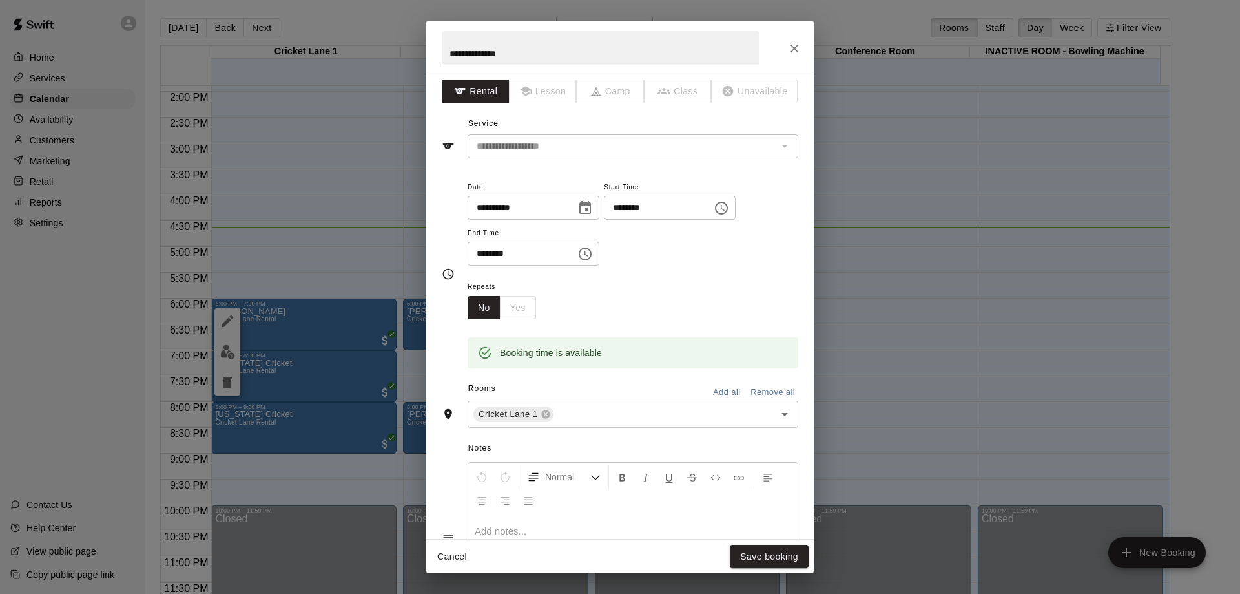
scroll to position [0, 0]
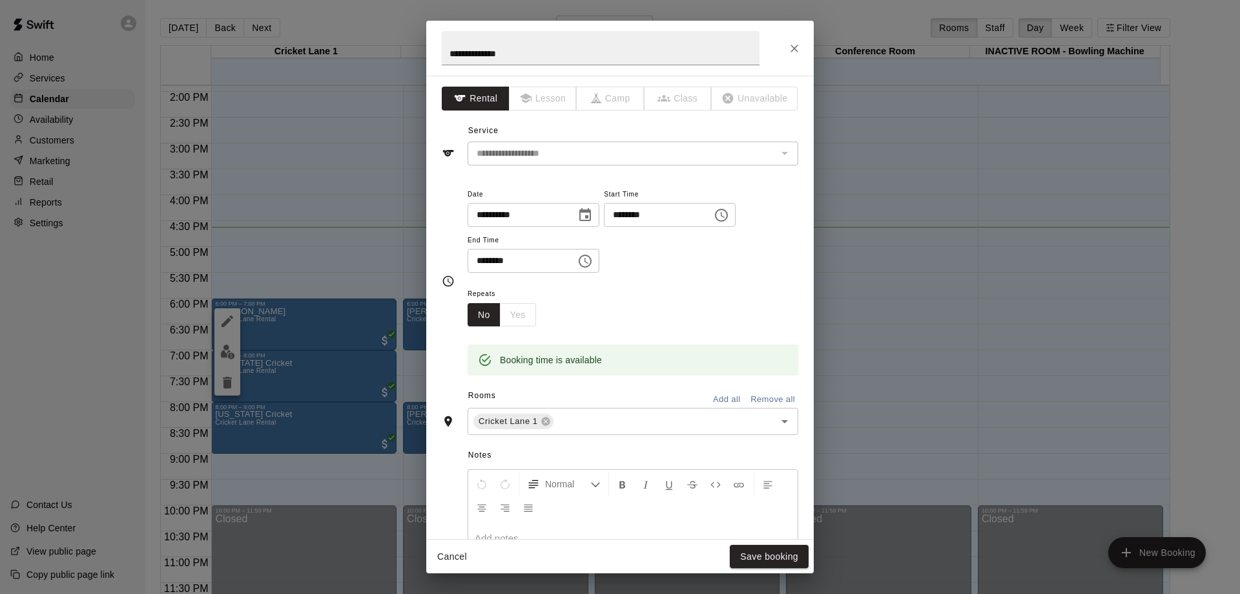
click at [661, 289] on div "Repeats No Yes" at bounding box center [633, 305] width 331 height 41
click at [725, 282] on div "**********" at bounding box center [633, 236] width 331 height 100
click at [451, 152] on icon "Service" at bounding box center [448, 153] width 11 height 6
click at [552, 100] on span "Lesson" at bounding box center [544, 99] width 68 height 24
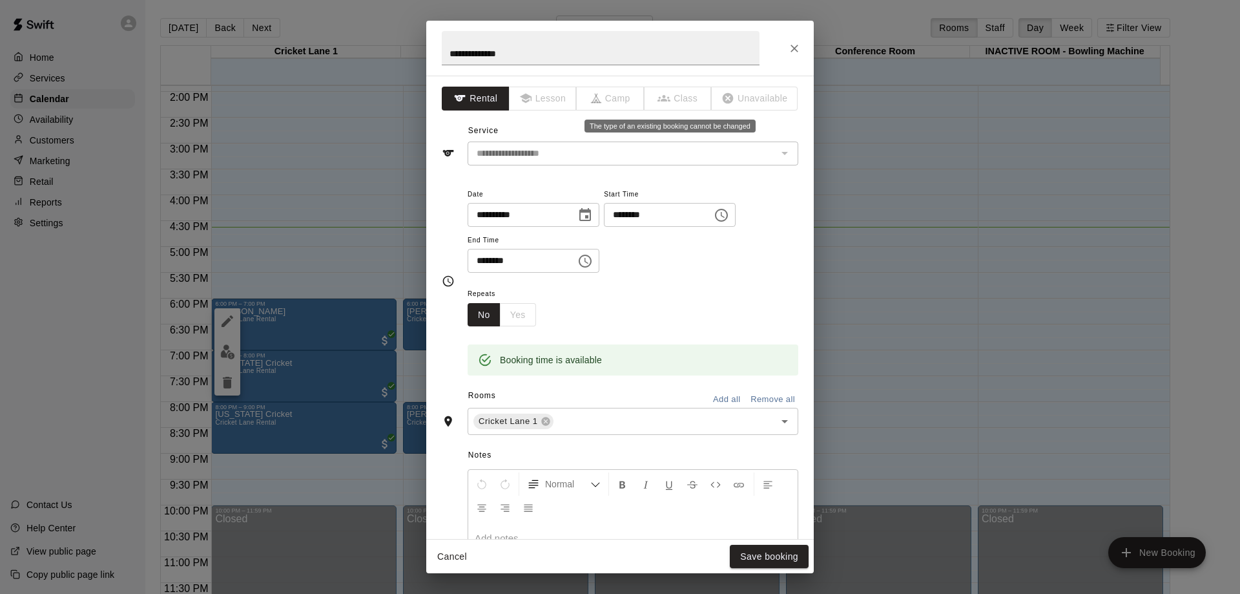
click at [659, 101] on span "Class" at bounding box center [679, 99] width 68 height 24
click at [797, 50] on icon "Close" at bounding box center [794, 49] width 8 height 8
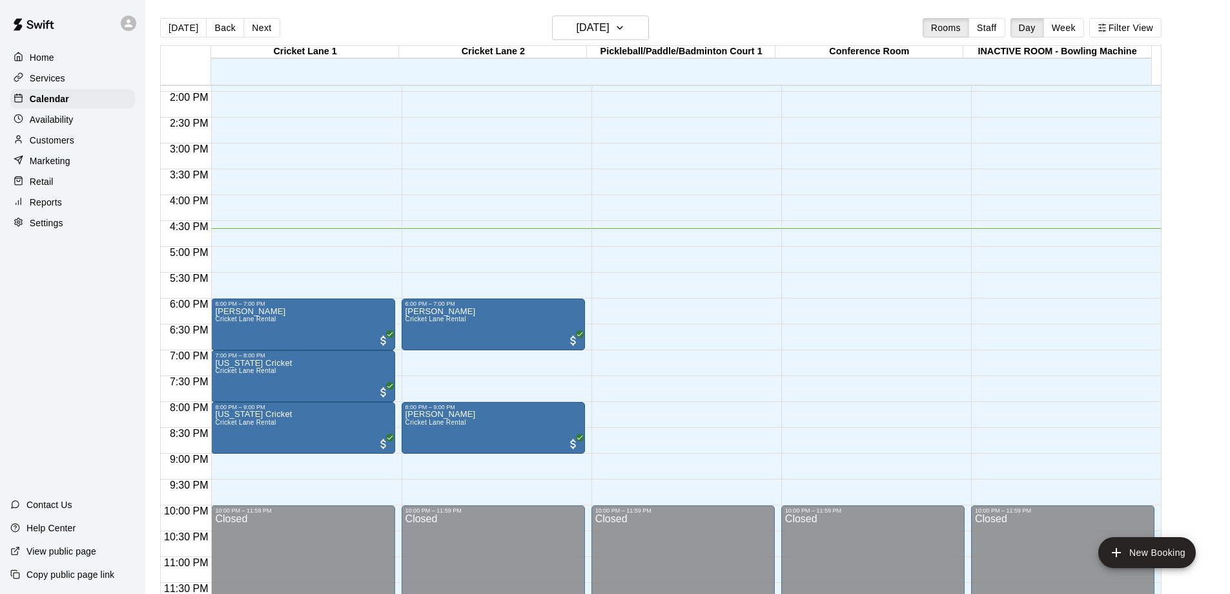
click at [39, 56] on p "Home" at bounding box center [42, 57] width 25 height 13
